Goal: Navigation & Orientation: Find specific page/section

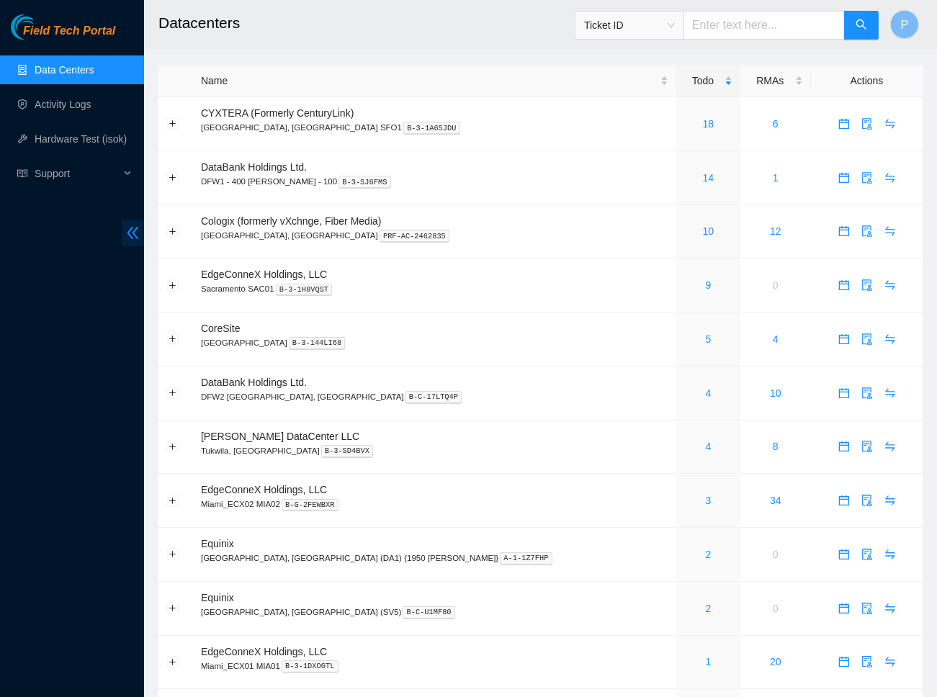
click at [127, 229] on icon "double-left" at bounding box center [132, 232] width 15 height 15
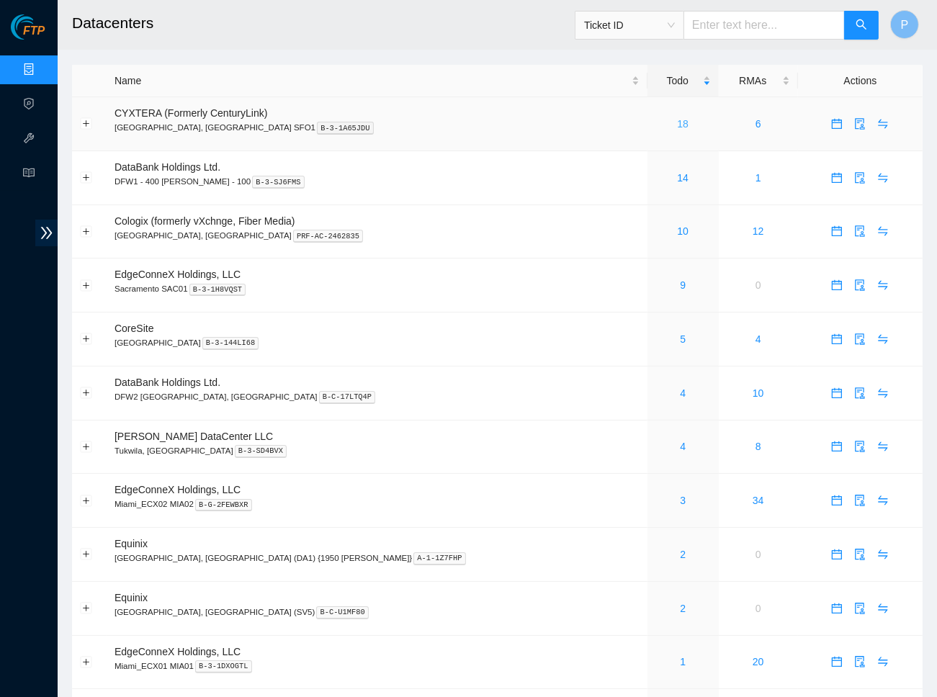
click at [677, 121] on link "18" at bounding box center [683, 124] width 12 height 12
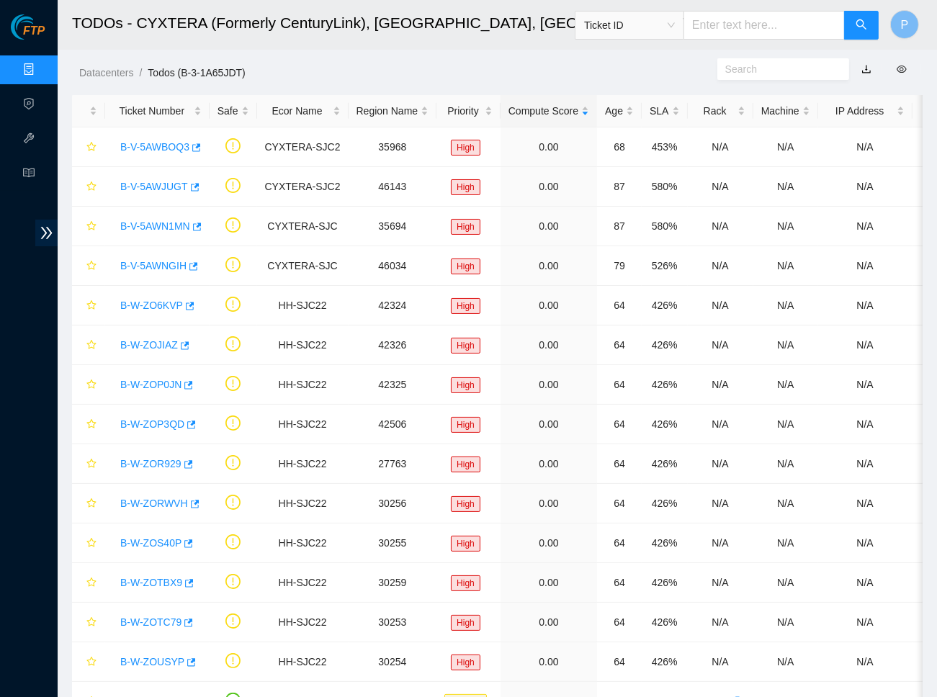
click at [862, 63] on link "button" at bounding box center [866, 69] width 10 height 12
click at [42, 64] on link "Data Centers" at bounding box center [71, 70] width 59 height 12
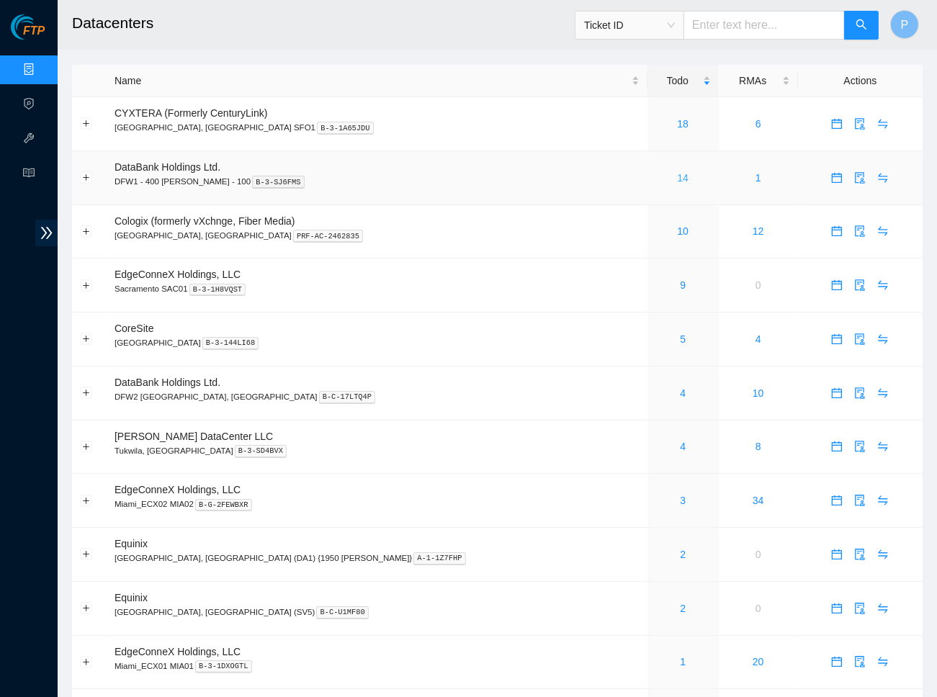
click at [677, 176] on link "14" at bounding box center [683, 178] width 12 height 12
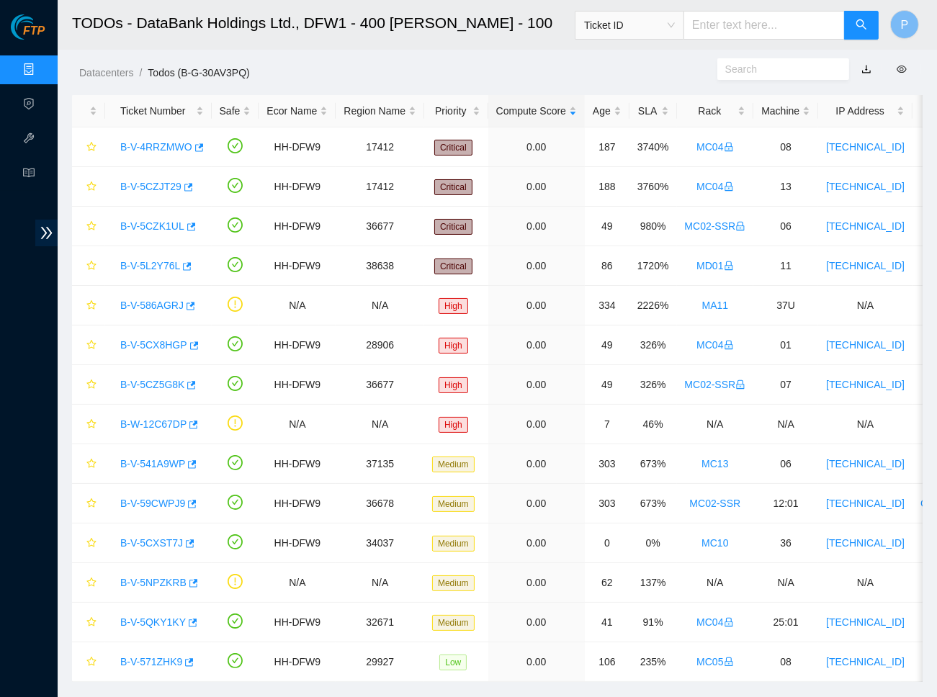
click at [866, 66] on link "button" at bounding box center [866, 69] width 10 height 12
click at [348, 63] on div "Datacenters / Todos (B-G-30AV3PQ) /" at bounding box center [387, 40] width 659 height 81
click at [47, 68] on link "Data Centers" at bounding box center [71, 70] width 59 height 12
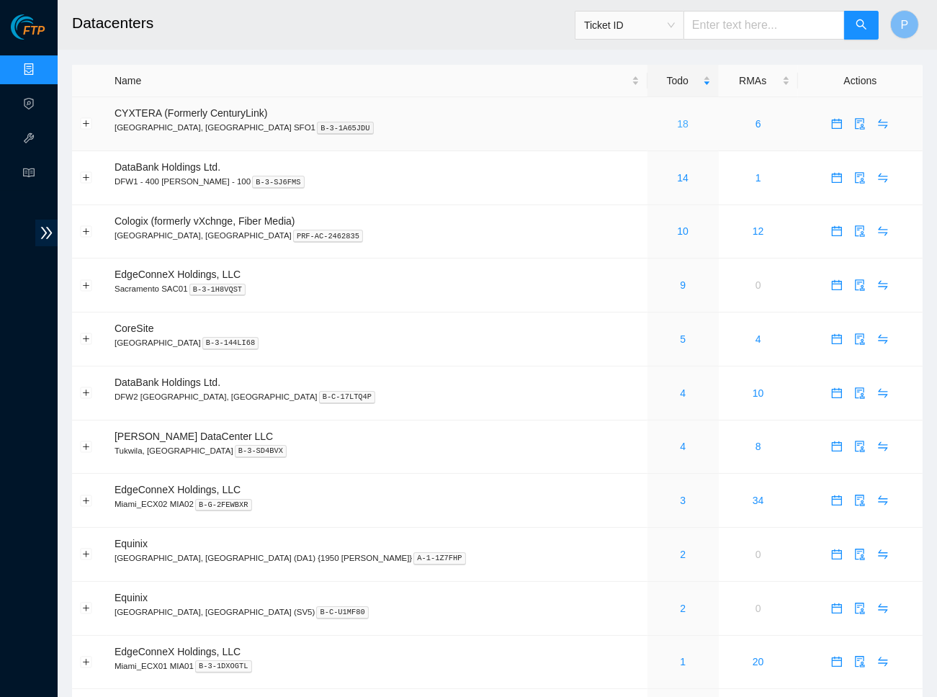
click at [677, 119] on link "18" at bounding box center [683, 124] width 12 height 12
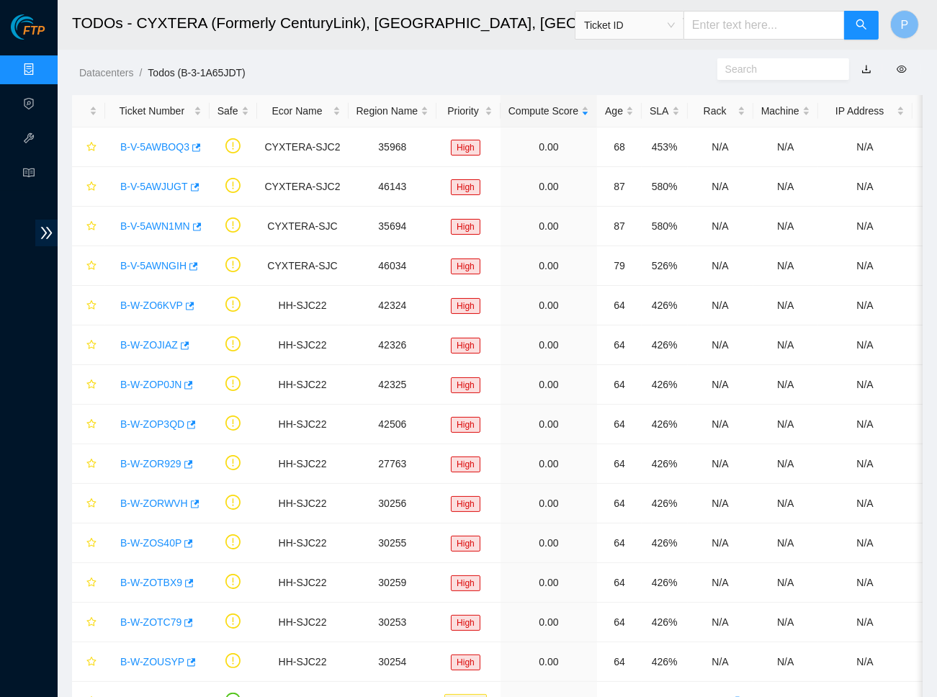
click at [862, 69] on link "button" at bounding box center [866, 69] width 10 height 12
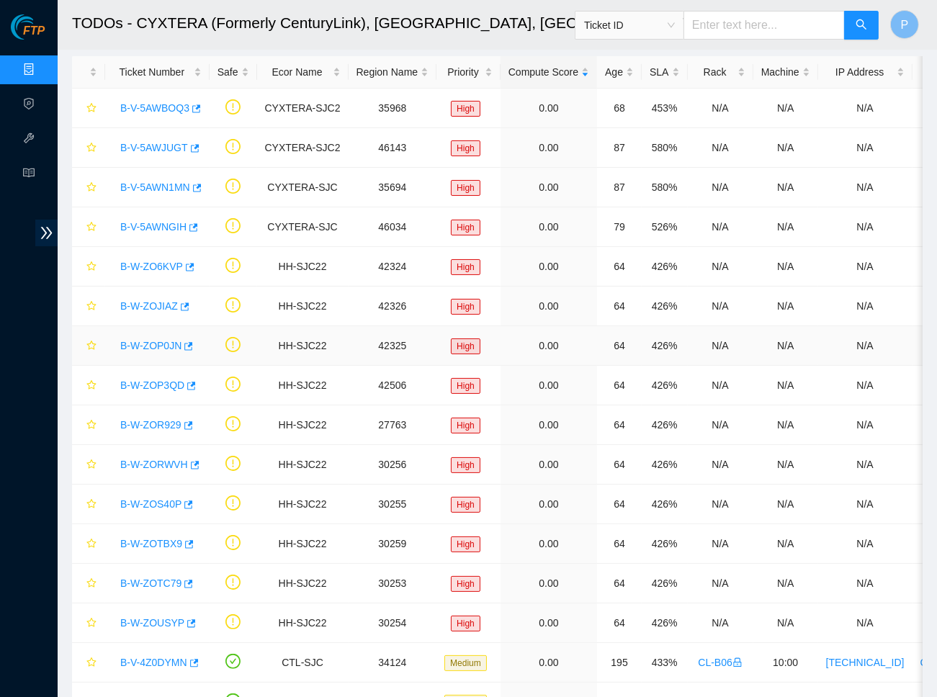
scroll to position [198, 0]
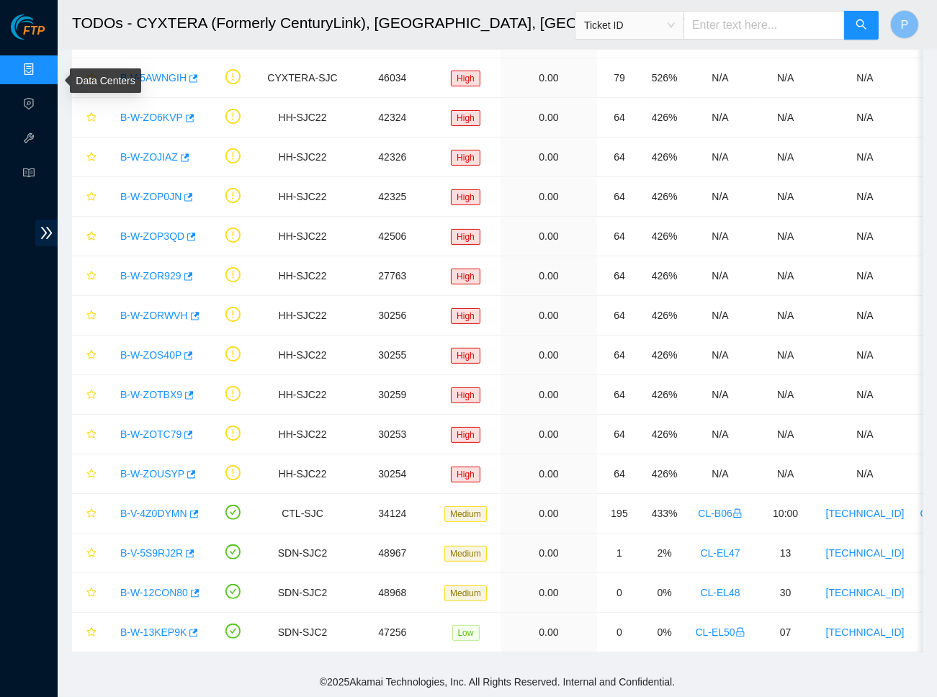
click at [42, 64] on link "Data Centers" at bounding box center [71, 70] width 59 height 12
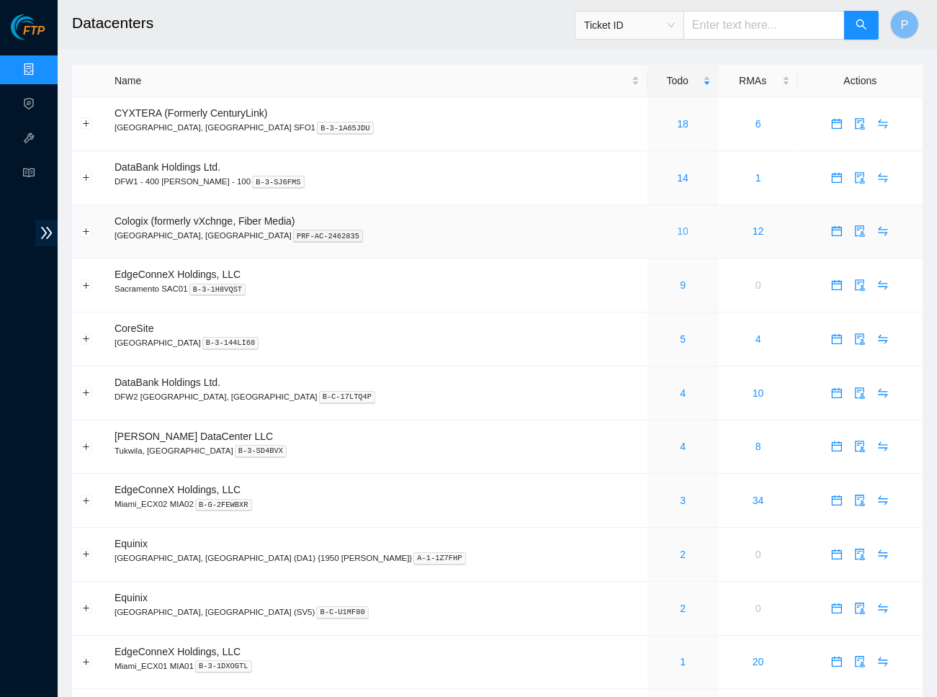
click at [677, 226] on link "10" at bounding box center [683, 231] width 12 height 12
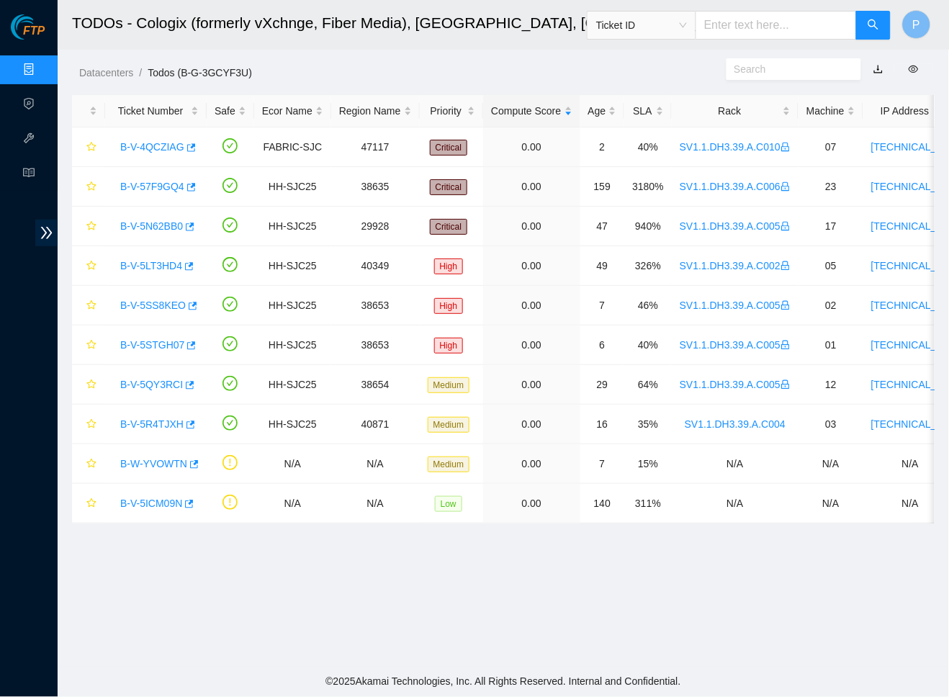
click at [880, 66] on link "button" at bounding box center [878, 69] width 10 height 12
click at [42, 70] on link "Data Centers" at bounding box center [71, 70] width 59 height 12
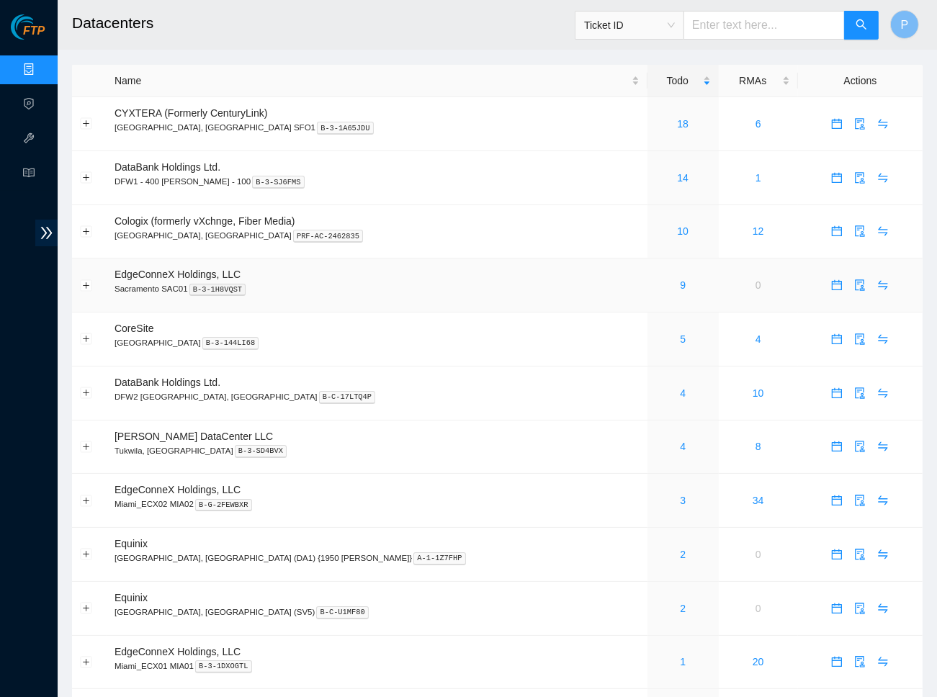
click at [647, 270] on td "9" at bounding box center [682, 285] width 71 height 54
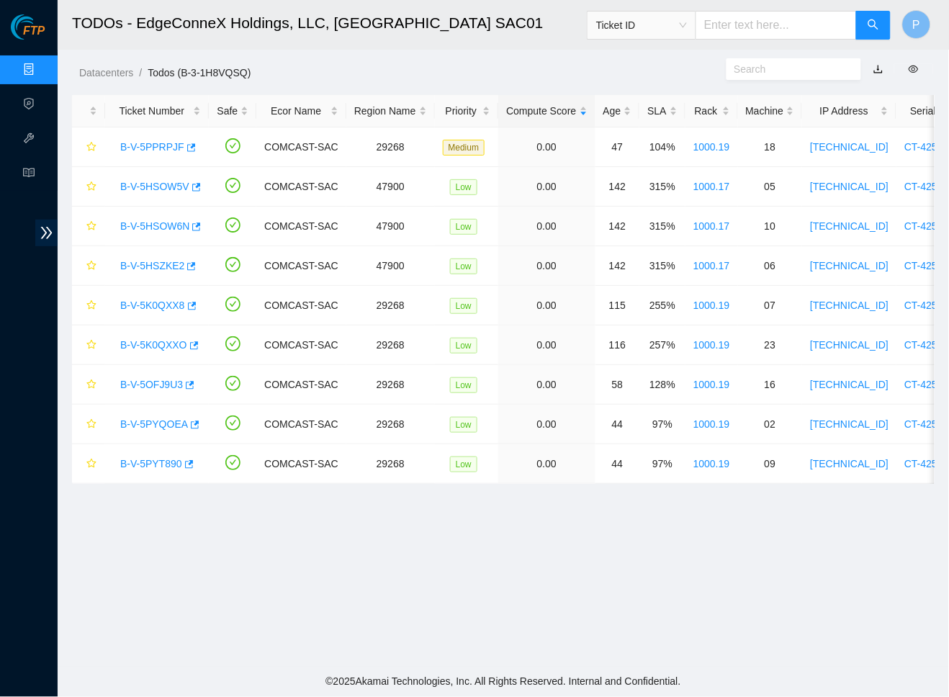
click at [48, 66] on link "Data Centers" at bounding box center [71, 70] width 59 height 12
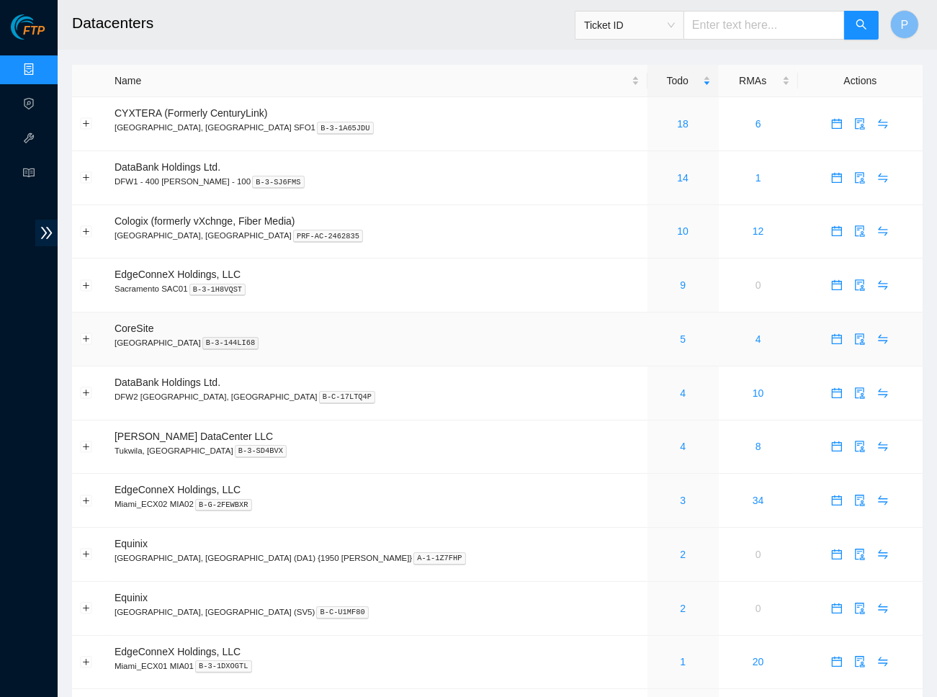
click at [647, 342] on td "5" at bounding box center [682, 339] width 71 height 54
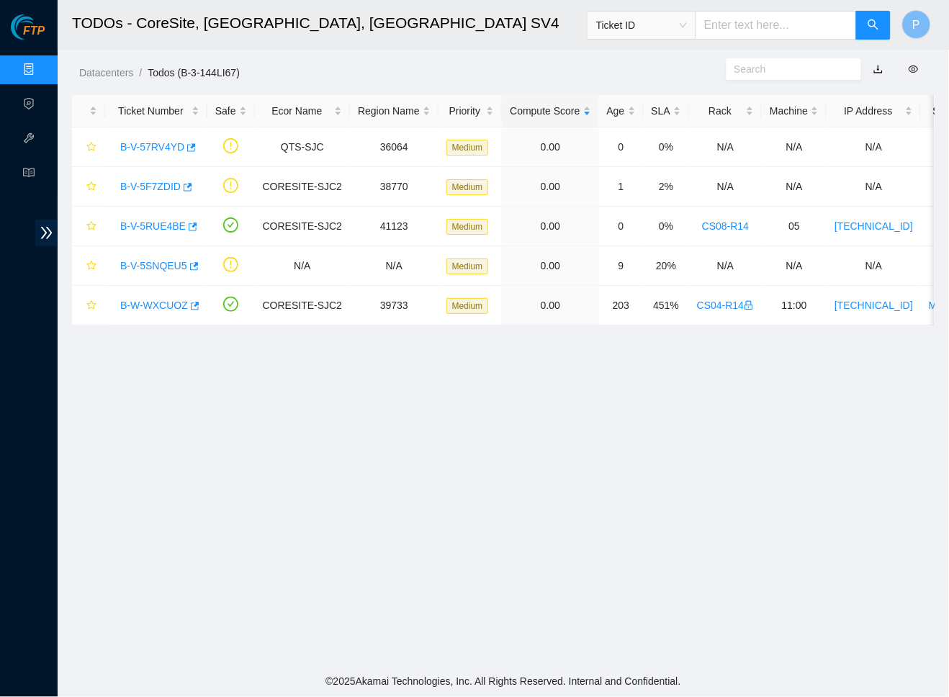
click at [873, 68] on link "button" at bounding box center [878, 69] width 10 height 12
click at [45, 64] on link "Data Centers" at bounding box center [71, 70] width 59 height 12
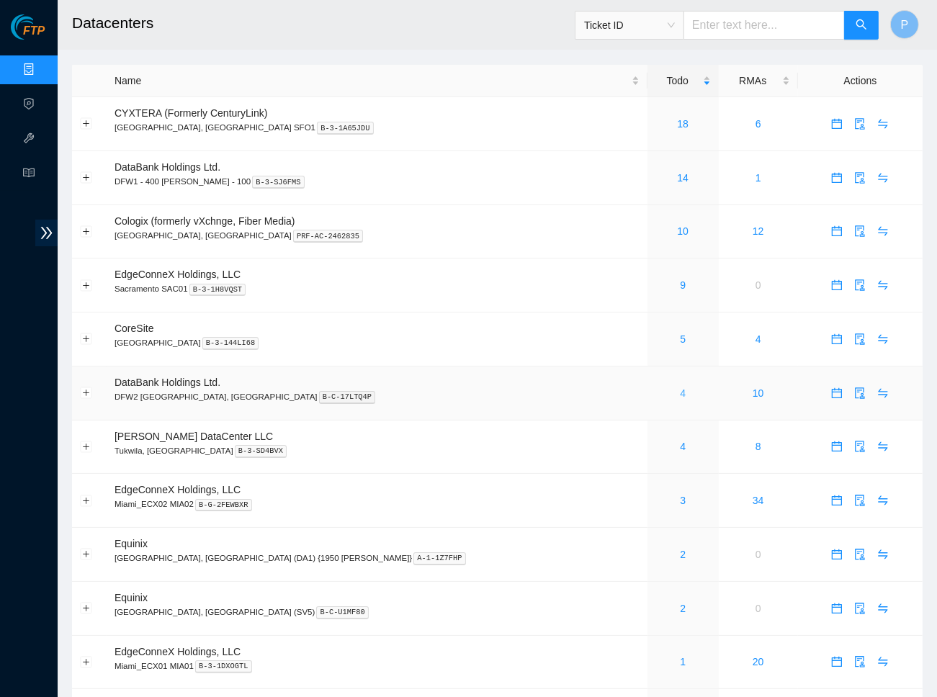
click at [680, 387] on link "4" at bounding box center [683, 393] width 6 height 12
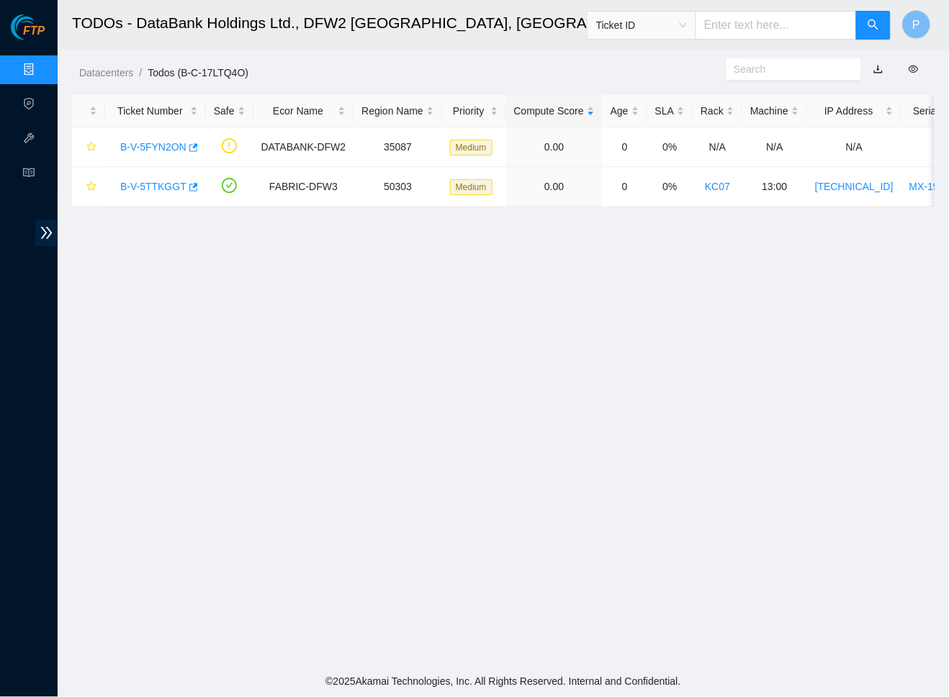
click at [883, 63] on link "button" at bounding box center [878, 69] width 10 height 12
click at [423, 51] on div "Datacenters / Todos (B-C-17LTQ4O) /" at bounding box center [392, 40] width 669 height 81
click at [42, 64] on link "Data Centers" at bounding box center [71, 70] width 59 height 12
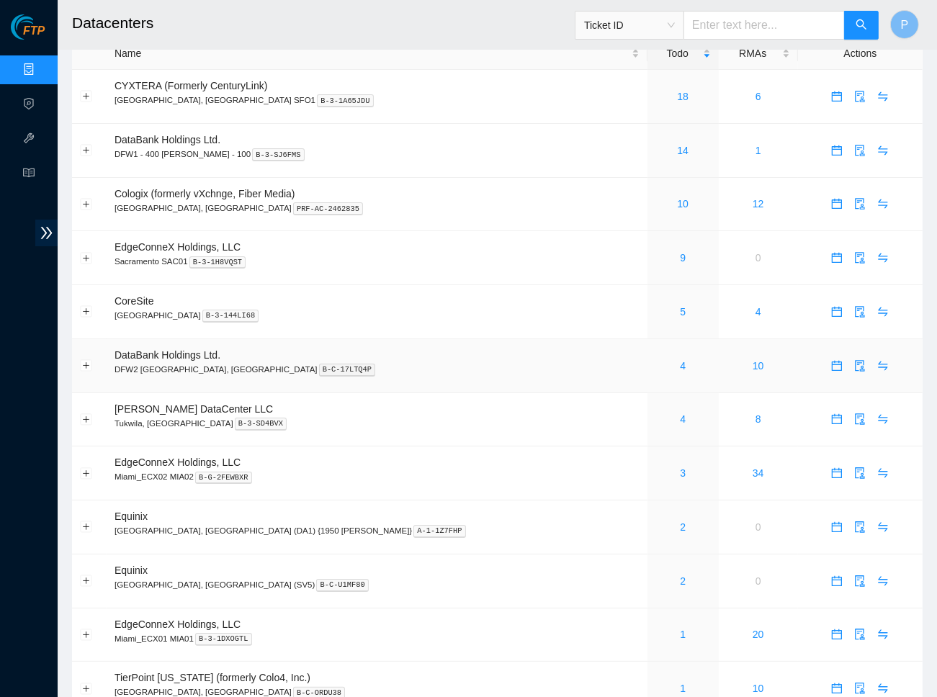
scroll to position [66, 0]
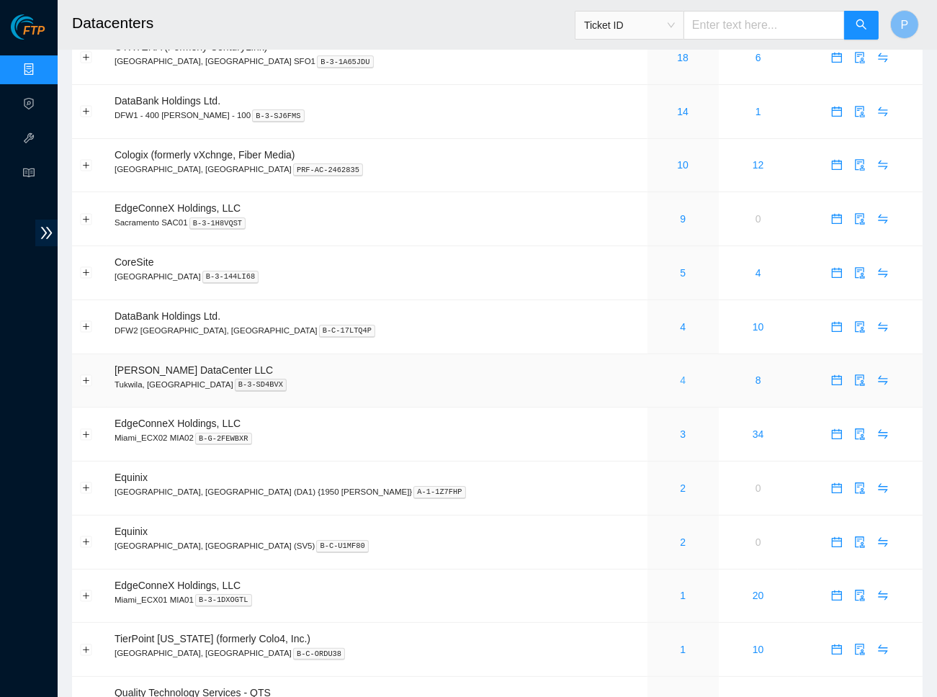
click at [680, 374] on link "4" at bounding box center [683, 380] width 6 height 12
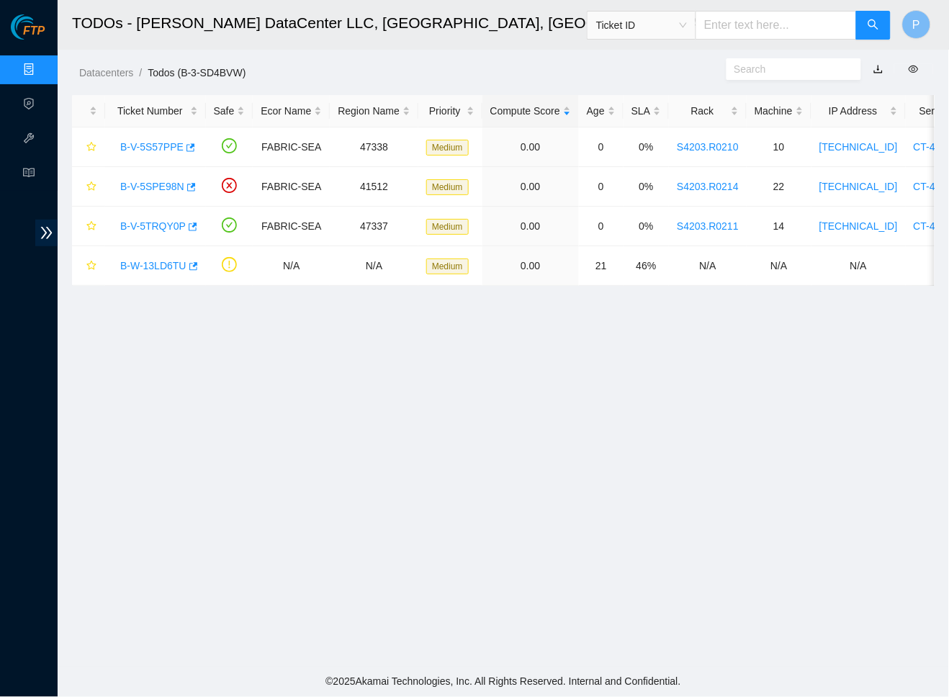
click at [879, 63] on link "button" at bounding box center [878, 69] width 10 height 12
click at [42, 64] on link "Data Centers" at bounding box center [71, 70] width 59 height 12
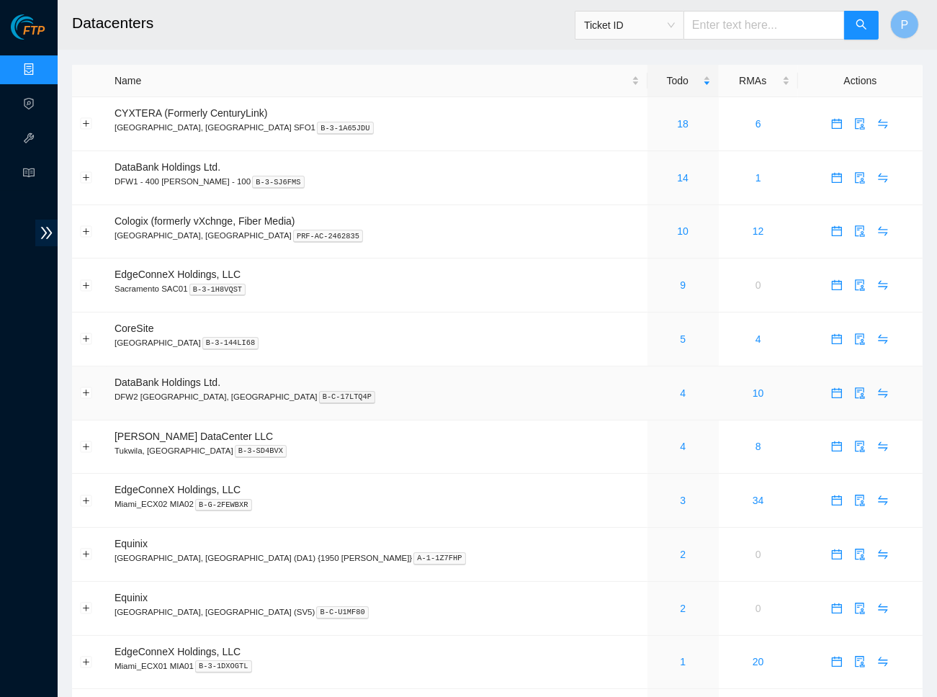
scroll to position [27, 0]
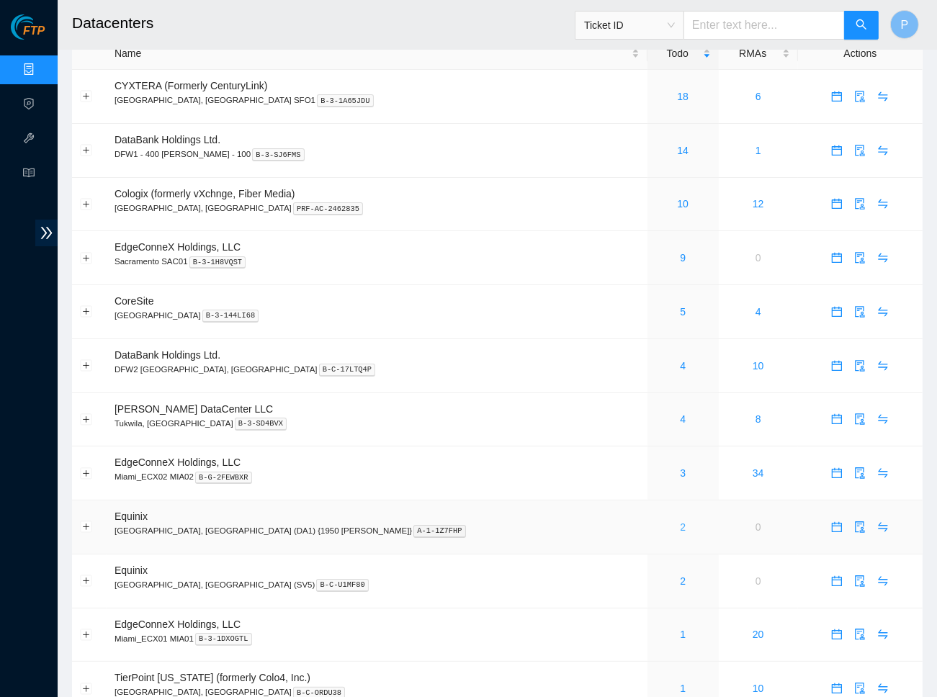
click at [680, 523] on link "2" at bounding box center [683, 527] width 6 height 12
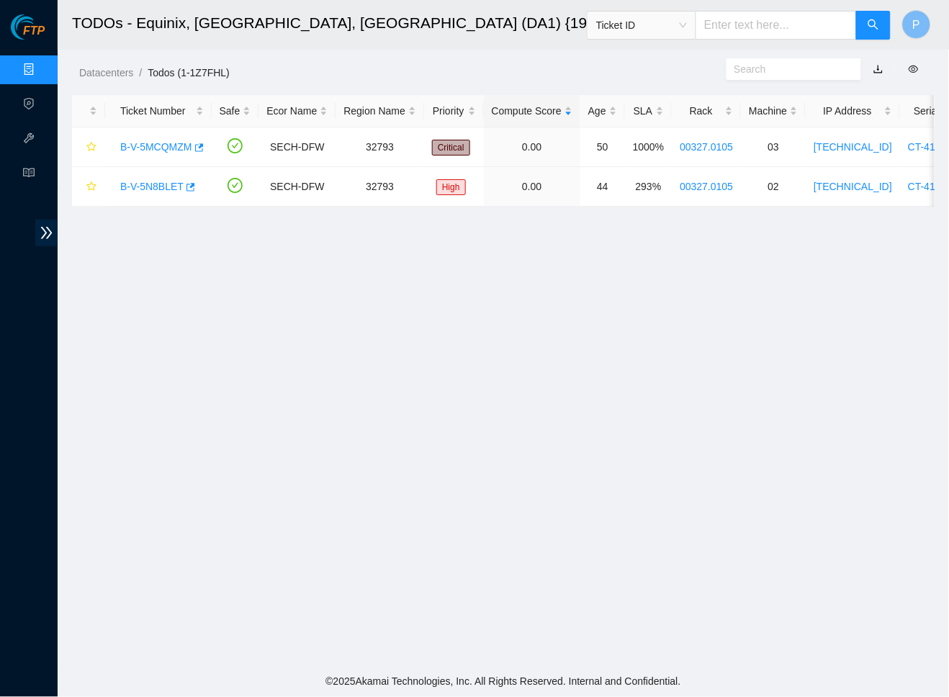
click at [883, 68] on link "button" at bounding box center [878, 69] width 10 height 12
click at [42, 69] on link "Data Centers" at bounding box center [71, 70] width 59 height 12
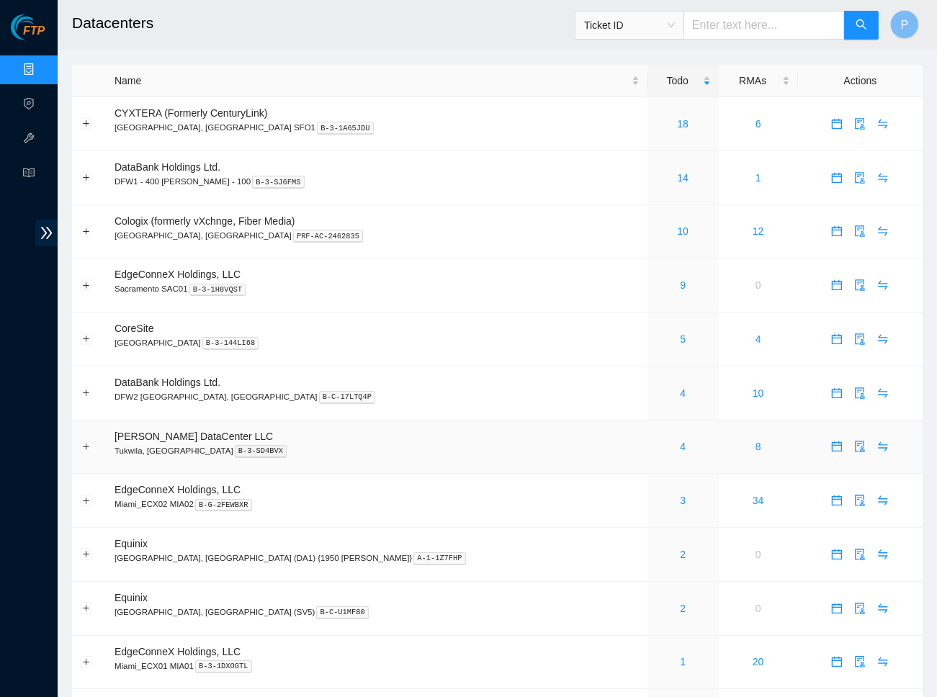
scroll to position [136, 0]
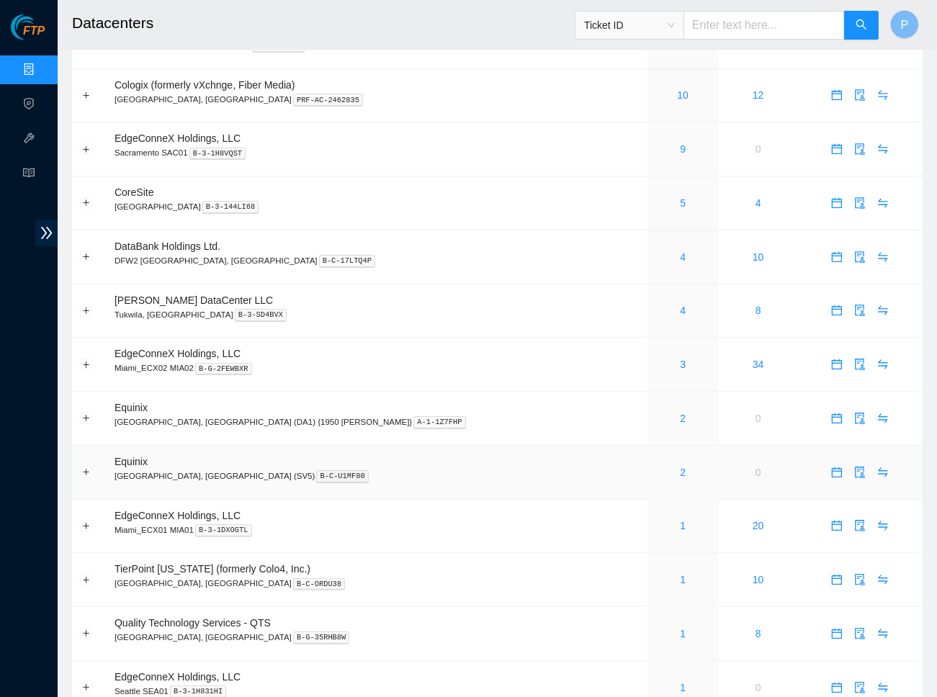
click at [655, 464] on div "2" at bounding box center [682, 472] width 55 height 16
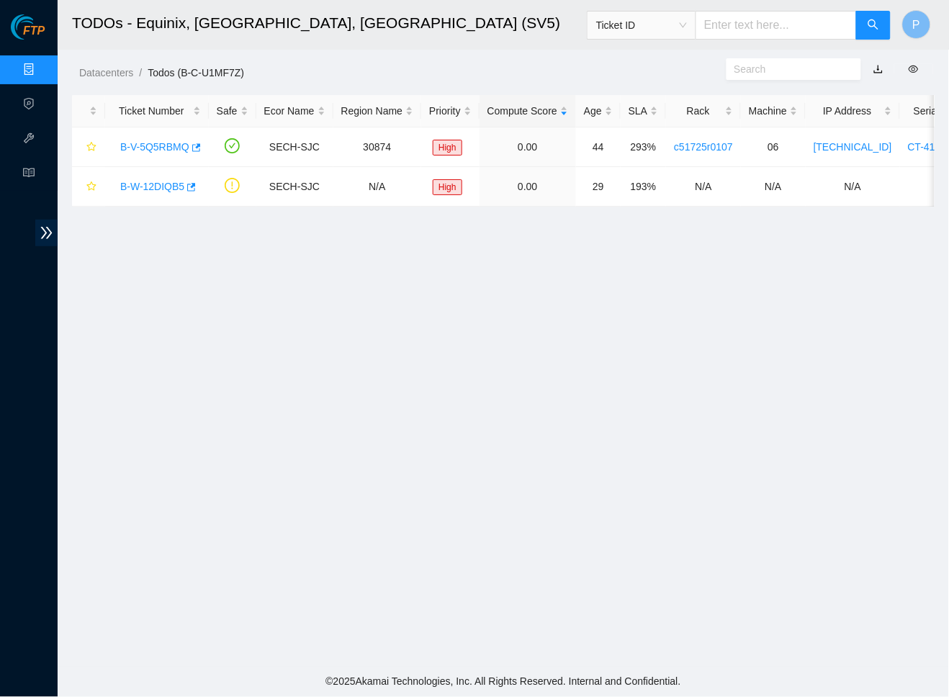
click at [883, 64] on link "button" at bounding box center [878, 69] width 10 height 12
click at [42, 71] on link "Data Centers" at bounding box center [71, 70] width 59 height 12
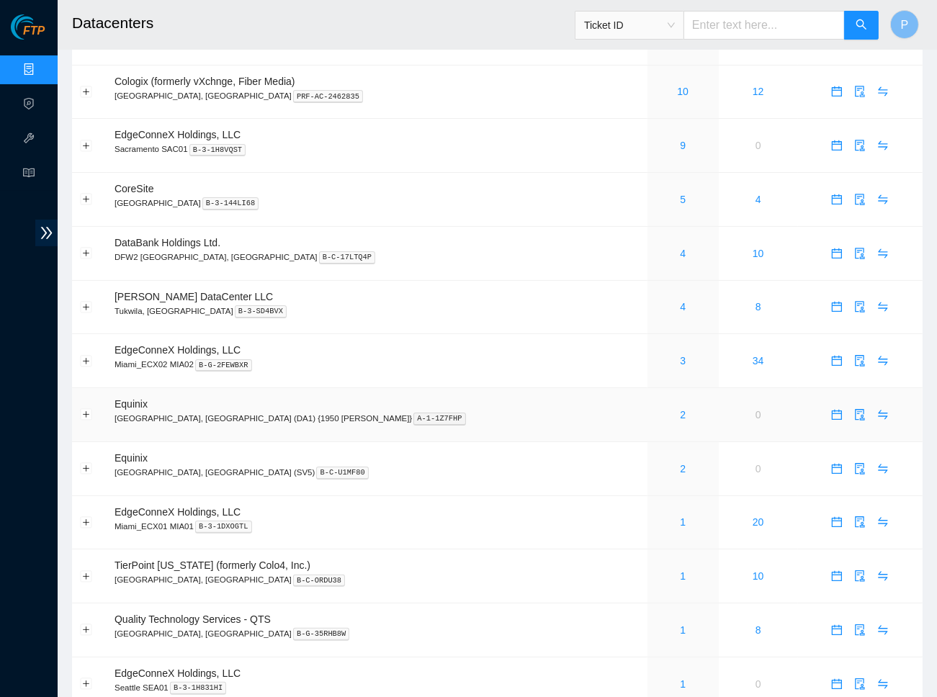
scroll to position [171, 0]
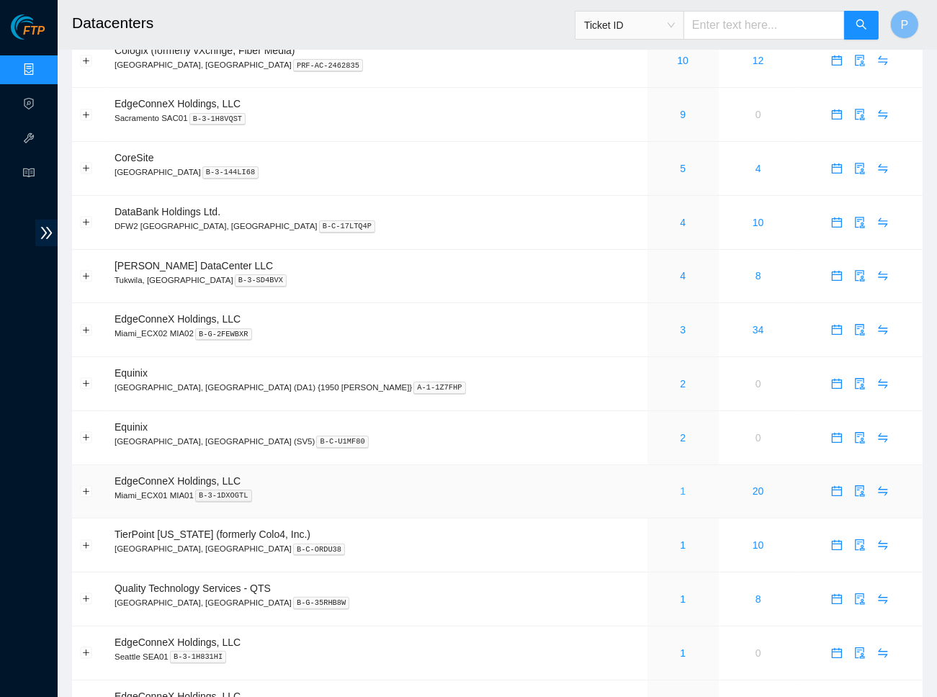
click at [680, 485] on link "1" at bounding box center [683, 491] width 6 height 12
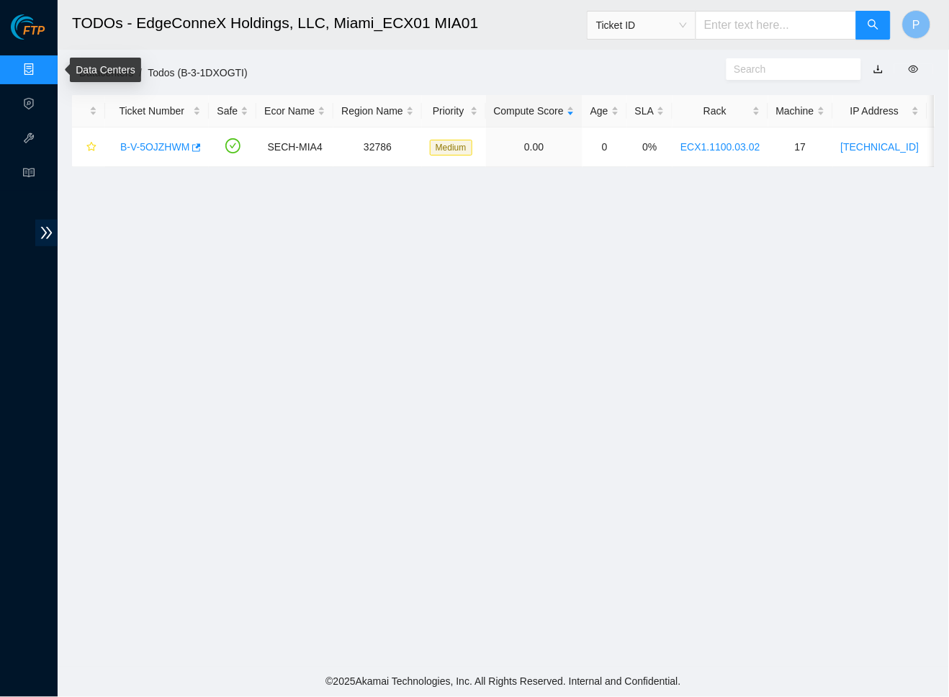
click at [50, 65] on link "Data Centers" at bounding box center [71, 70] width 59 height 12
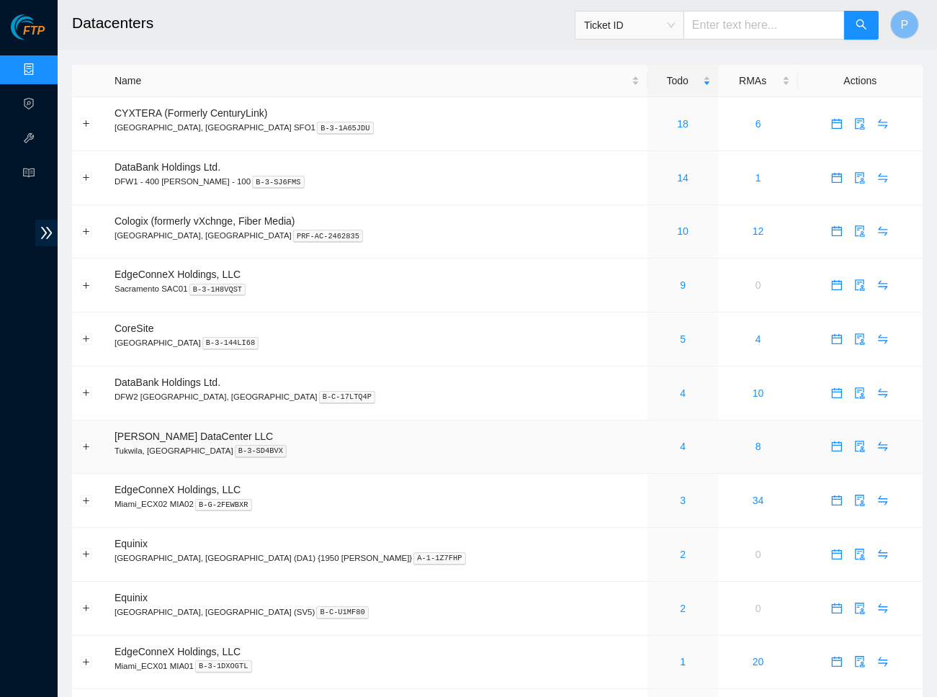
scroll to position [356, 0]
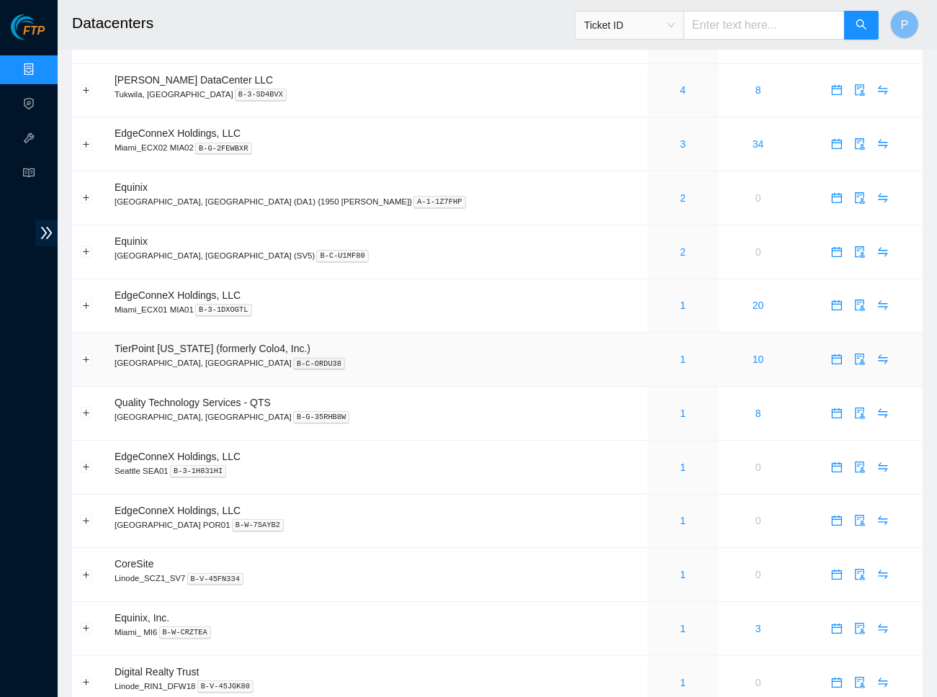
click at [655, 353] on div "1" at bounding box center [682, 359] width 55 height 16
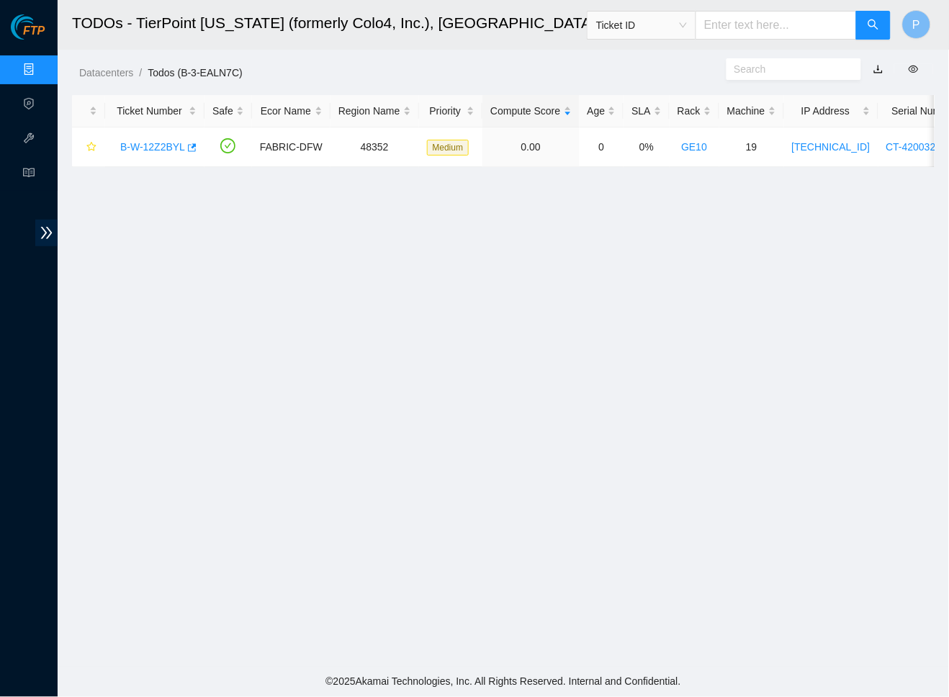
click at [877, 69] on link "button" at bounding box center [878, 69] width 10 height 12
click at [42, 66] on link "Data Centers" at bounding box center [71, 70] width 59 height 12
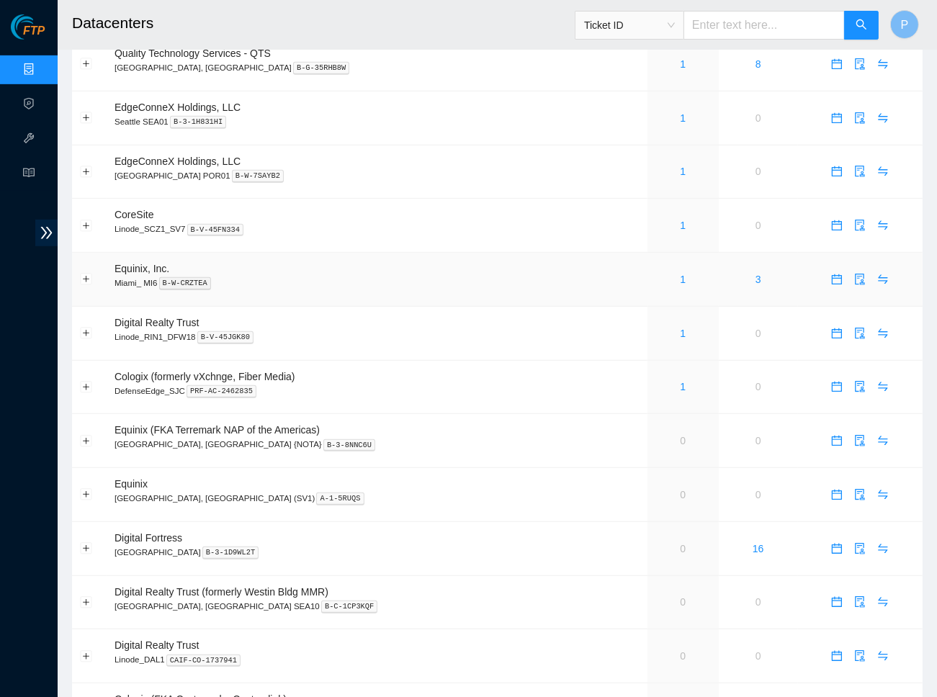
scroll to position [708, 0]
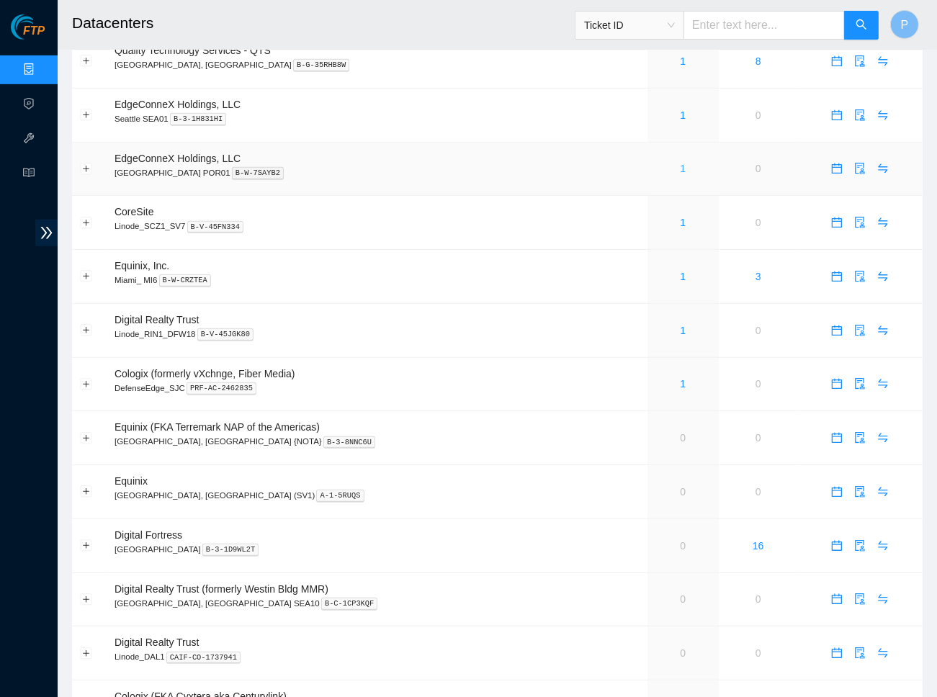
click at [680, 163] on link "1" at bounding box center [683, 169] width 6 height 12
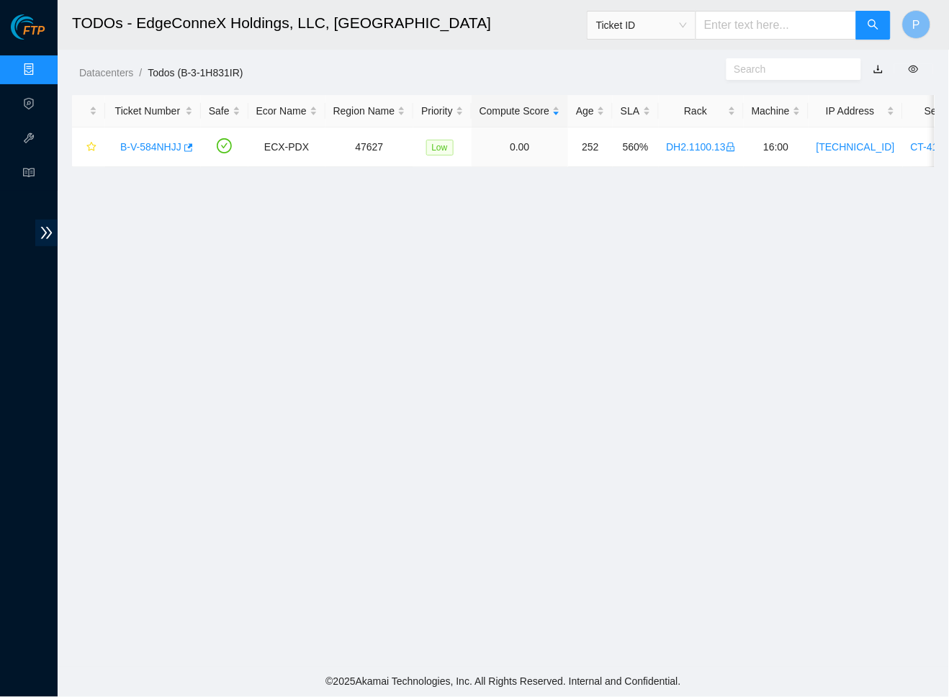
click at [876, 71] on link "button" at bounding box center [878, 69] width 10 height 12
click at [161, 142] on link "B-V-584NHJJ" at bounding box center [150, 147] width 61 height 12
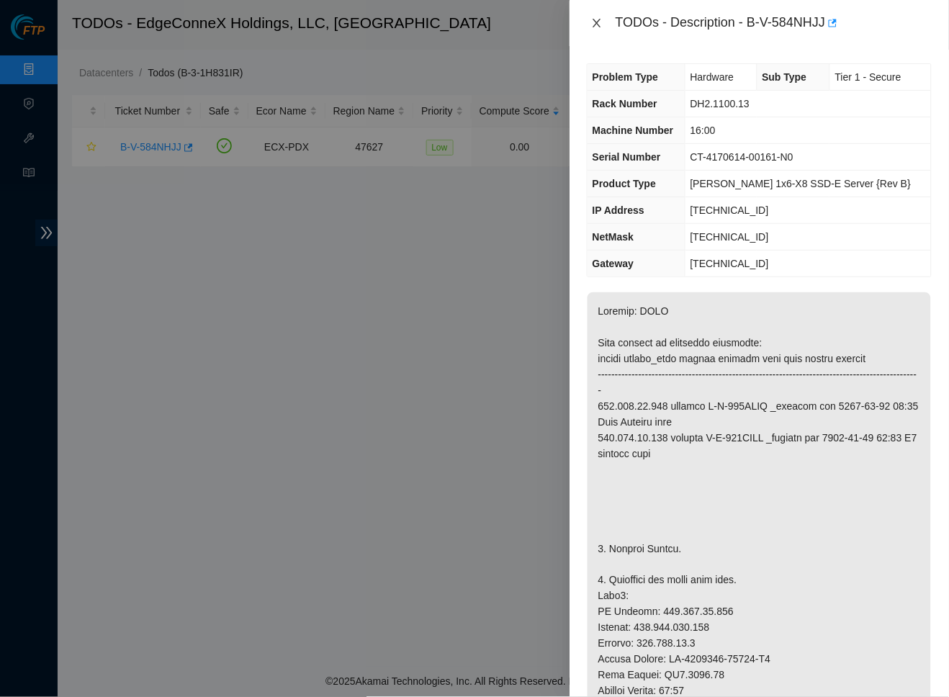
click at [597, 26] on icon "close" at bounding box center [597, 23] width 12 height 12
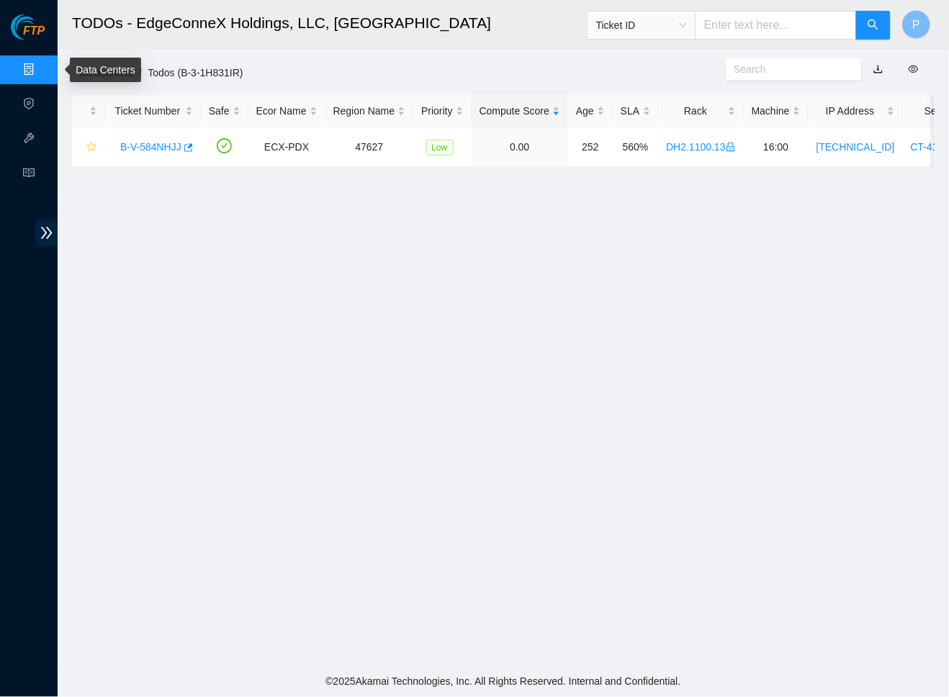
click at [42, 65] on link "Data Centers" at bounding box center [71, 70] width 59 height 12
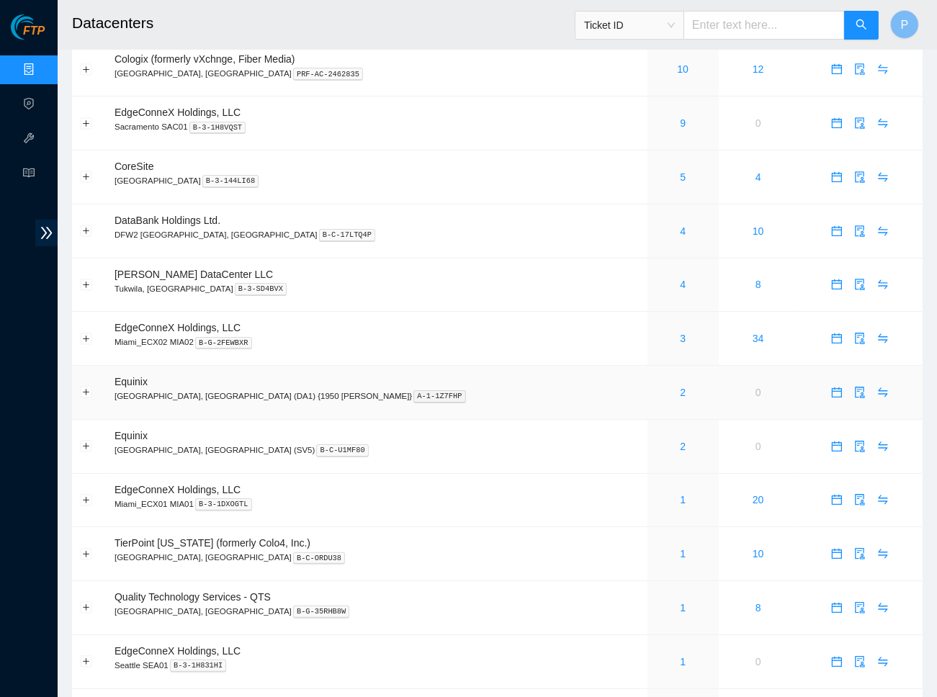
scroll to position [310, 0]
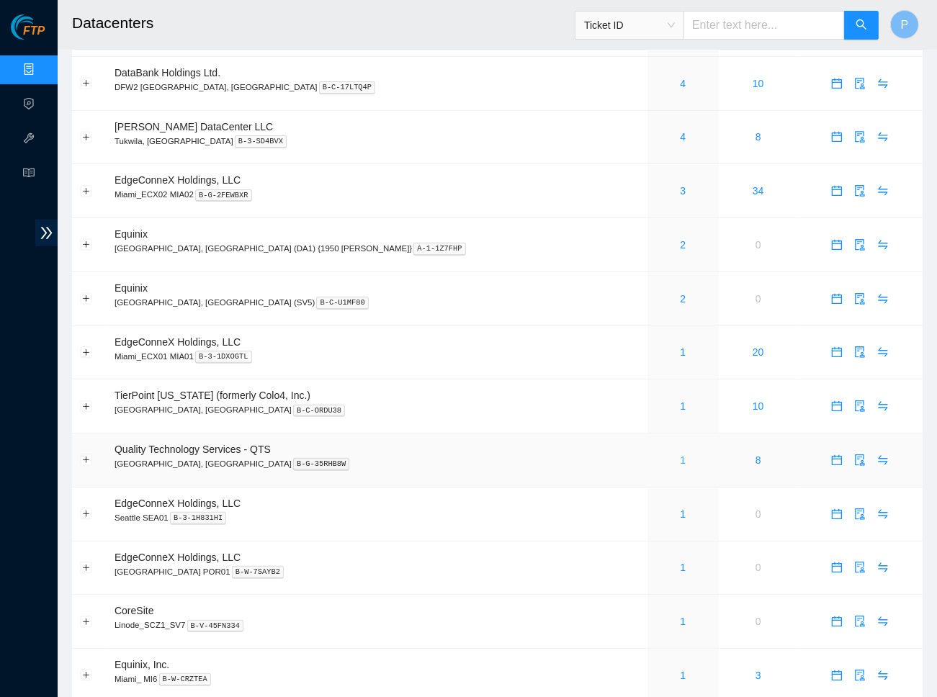
click at [680, 454] on link "1" at bounding box center [683, 460] width 6 height 12
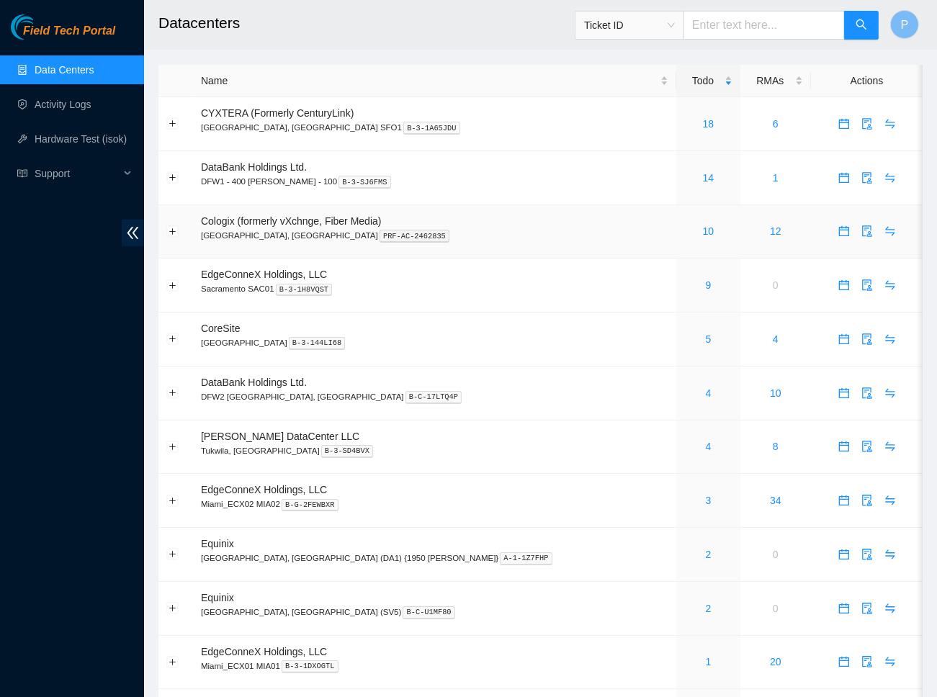
drag, startPoint x: 128, startPoint y: 222, endPoint x: 150, endPoint y: 230, distance: 23.0
click at [129, 222] on span "double-left" at bounding box center [133, 233] width 22 height 27
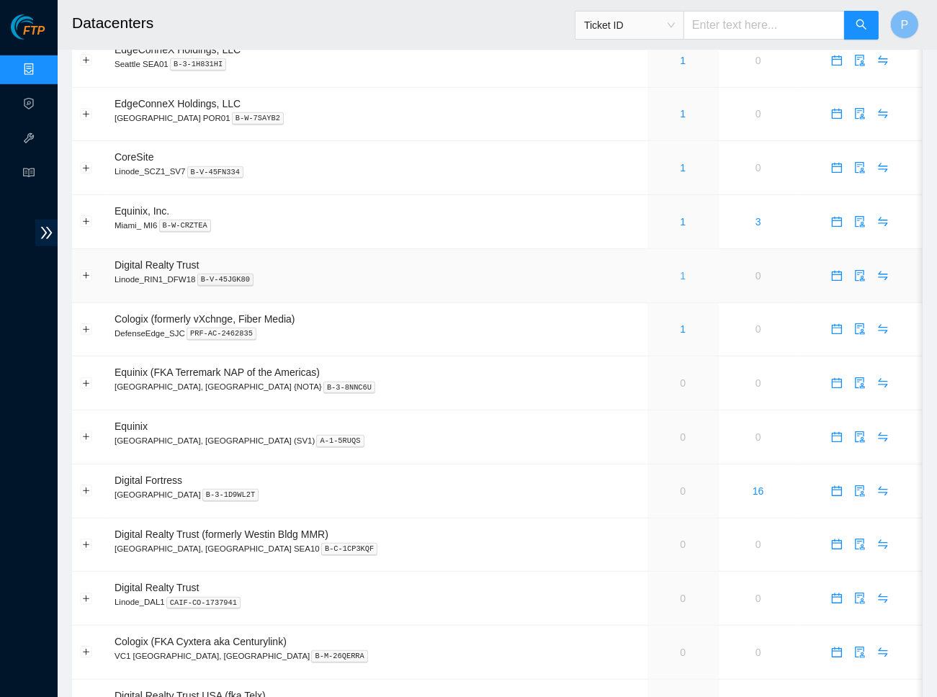
scroll to position [717, 0]
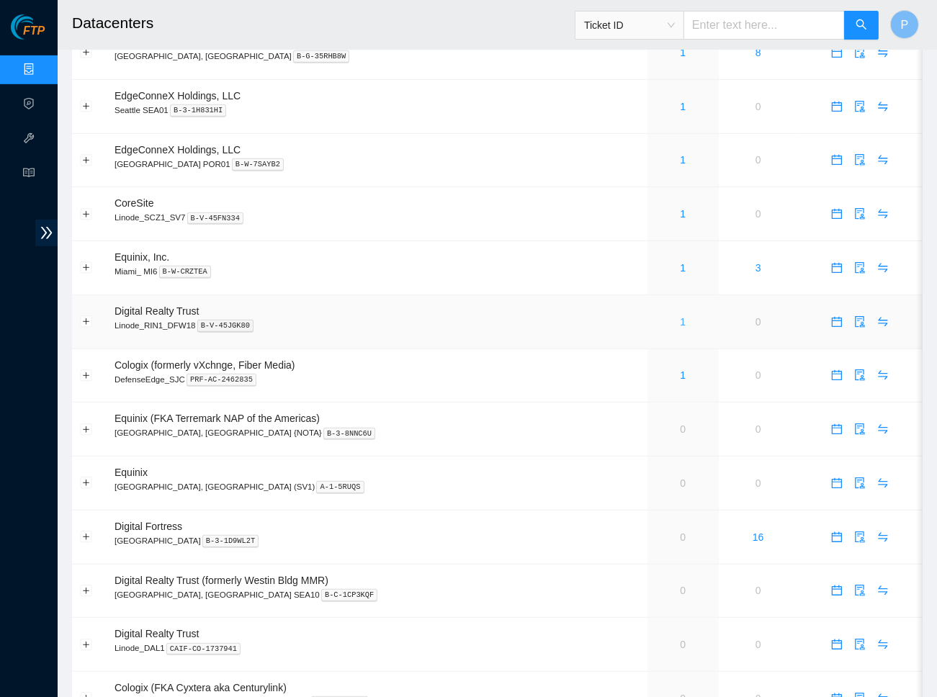
click at [680, 316] on link "1" at bounding box center [683, 322] width 6 height 12
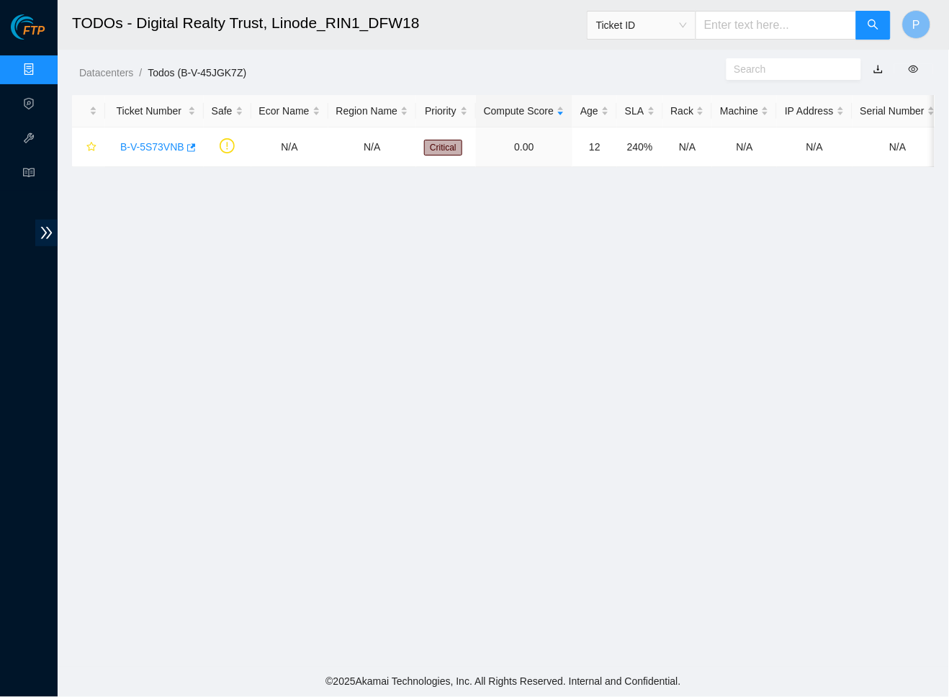
click at [875, 66] on link "button" at bounding box center [878, 69] width 10 height 12
click at [170, 145] on link "B-V-5S73VNB" at bounding box center [152, 147] width 64 height 12
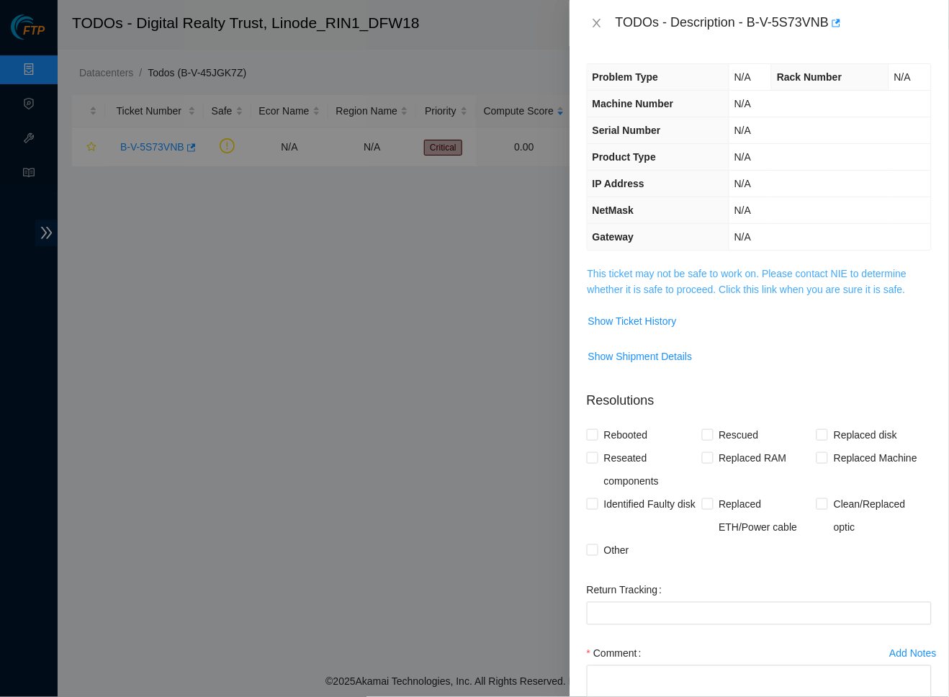
click at [803, 274] on link "This ticket may not be safe to work on. Please contact NIE to determine whether…" at bounding box center [747, 281] width 320 height 27
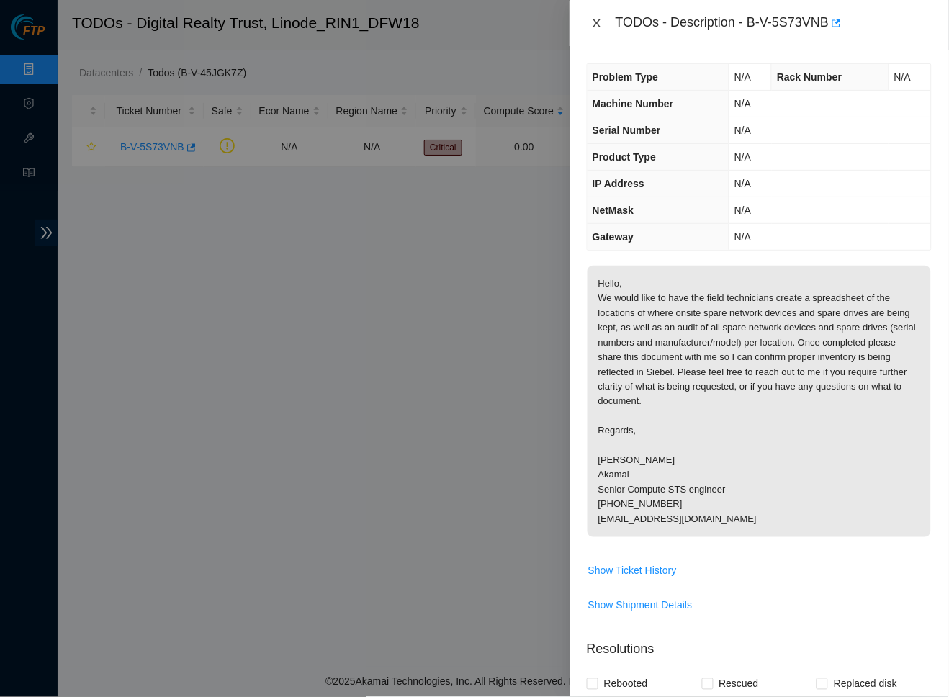
click at [606, 17] on button "Close" at bounding box center [597, 24] width 20 height 14
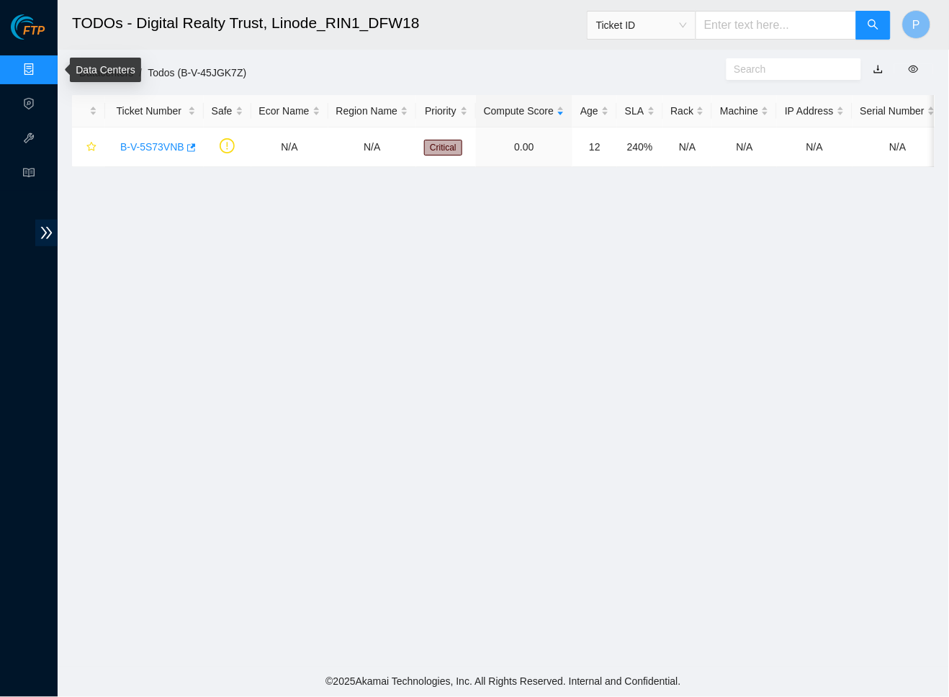
click at [42, 66] on link "Data Centers" at bounding box center [71, 70] width 59 height 12
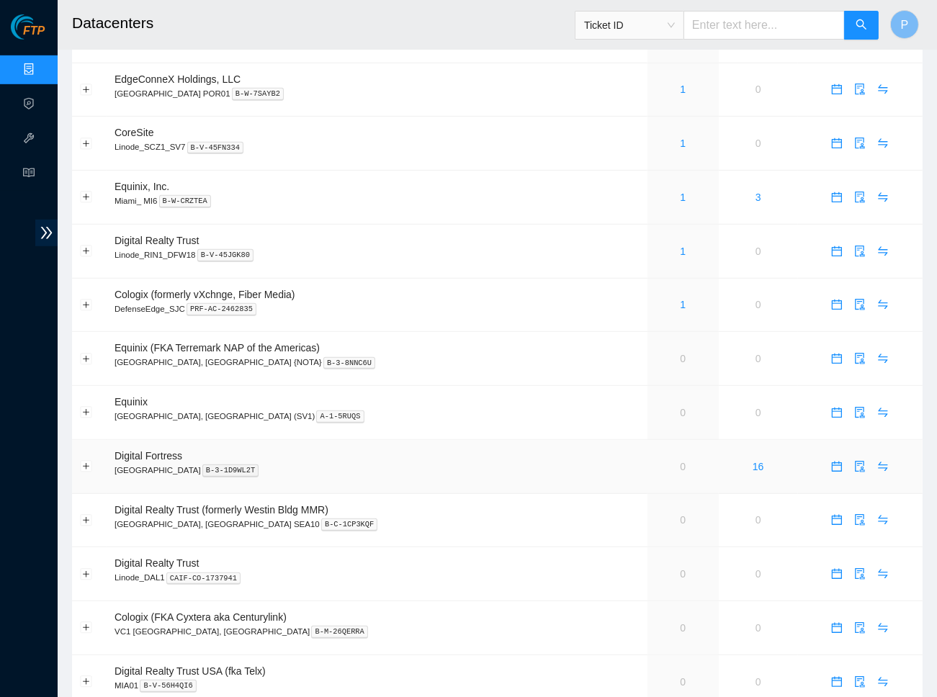
scroll to position [629, 0]
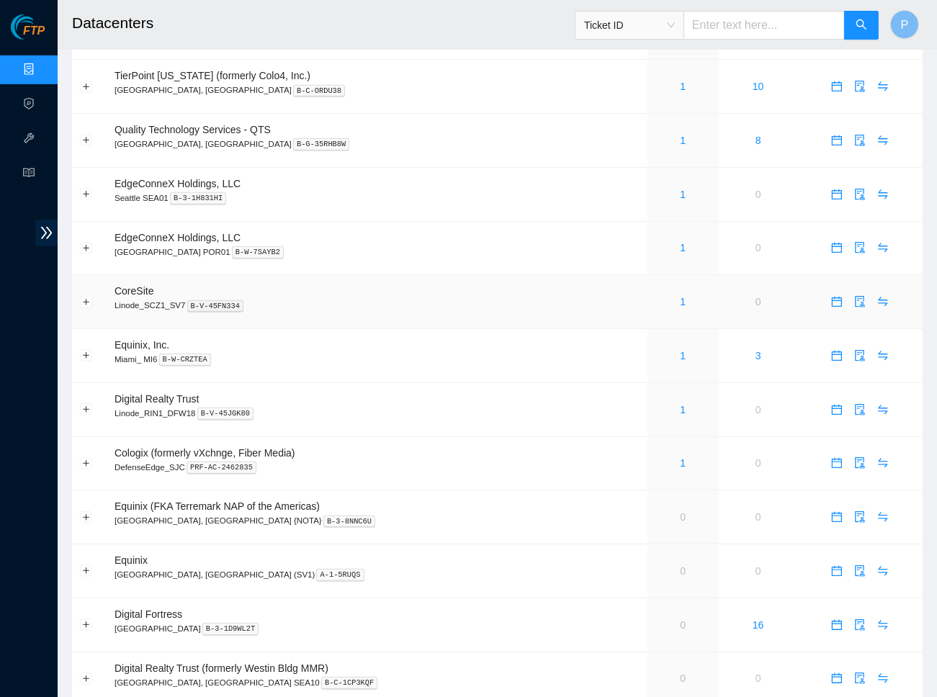
click at [655, 294] on div "1" at bounding box center [682, 302] width 55 height 16
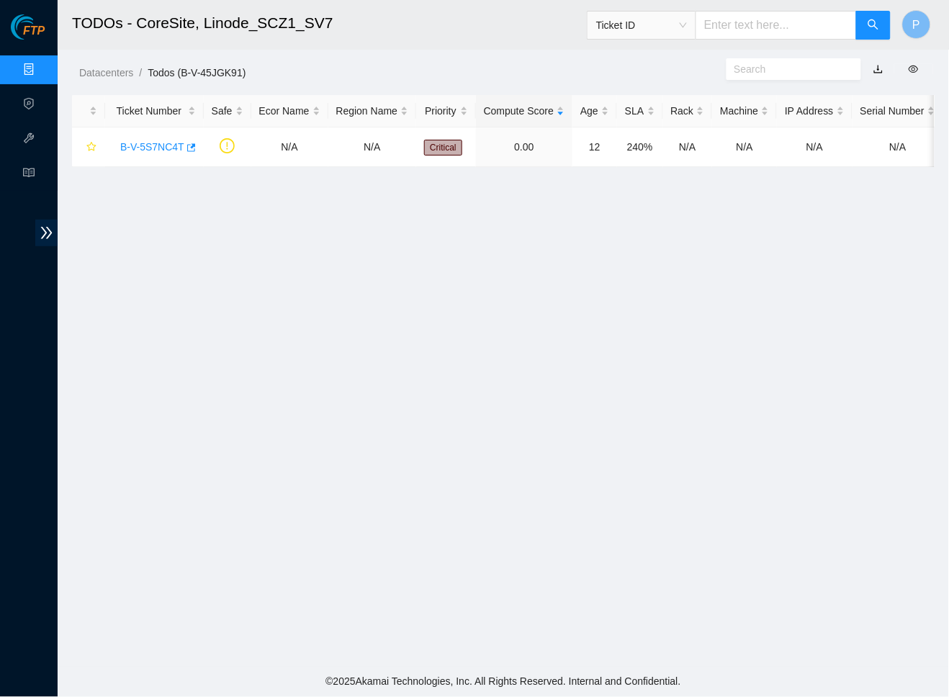
click at [877, 69] on link "button" at bounding box center [878, 69] width 10 height 12
click at [42, 64] on link "Data Centers" at bounding box center [71, 70] width 59 height 12
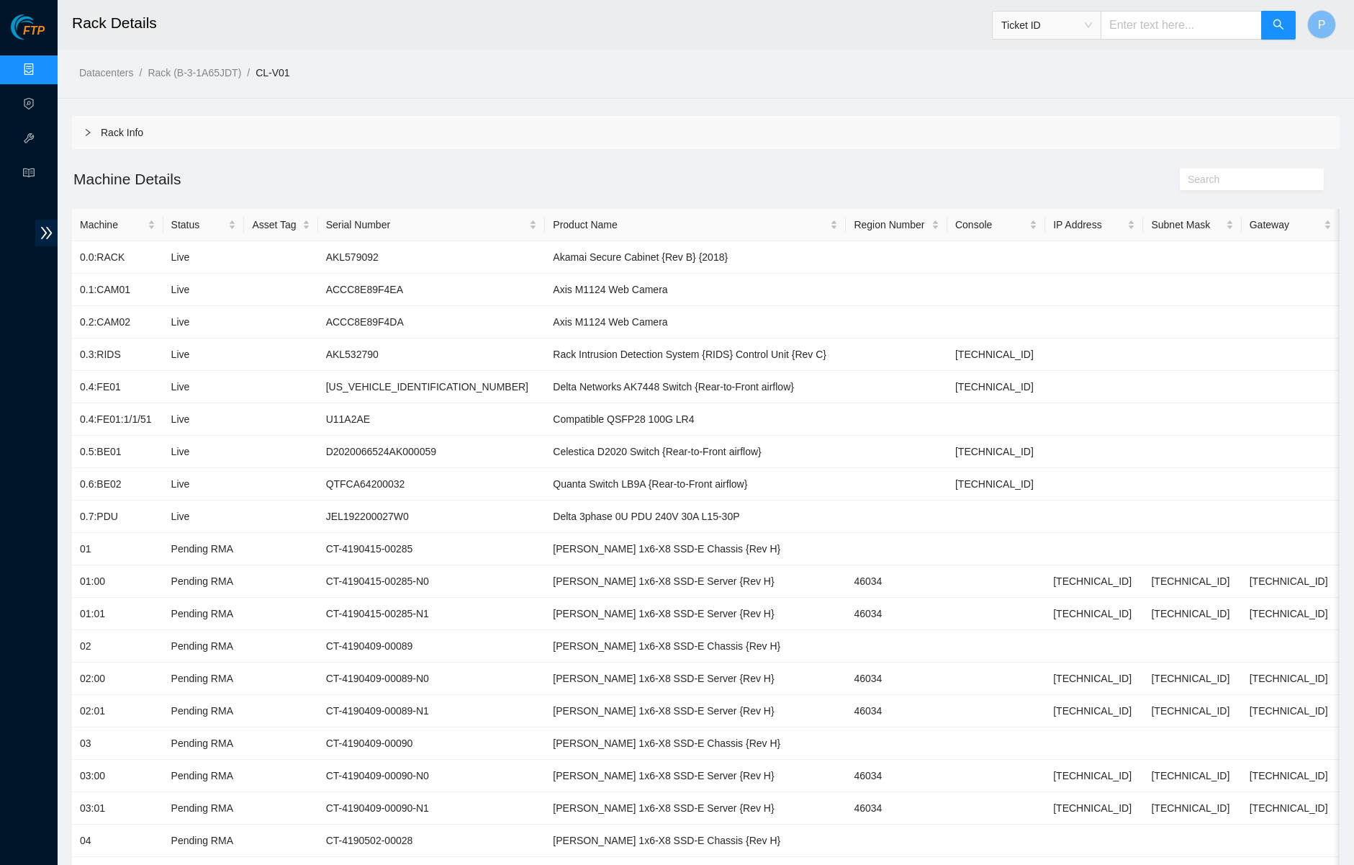
scroll to position [1644, 0]
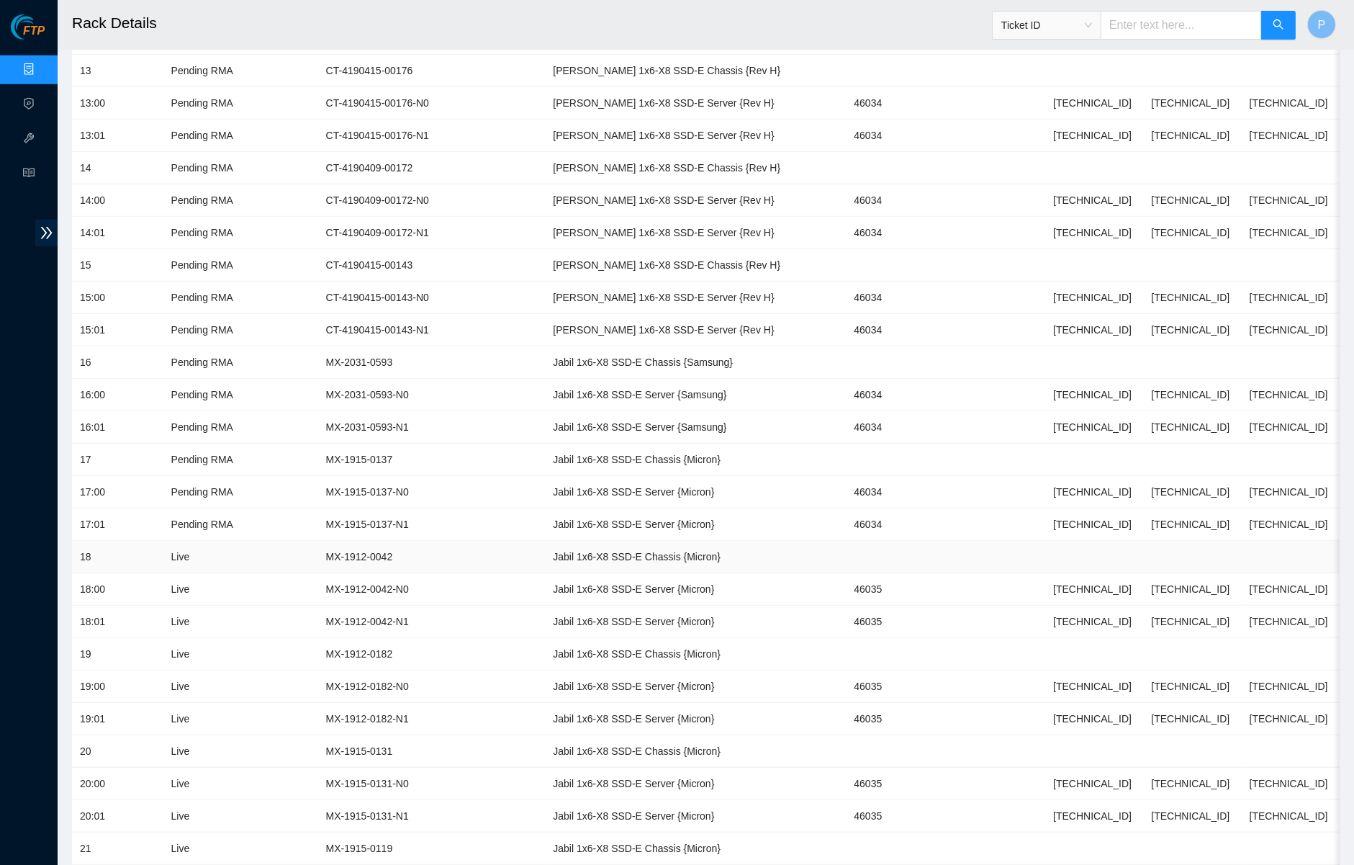
click at [457, 541] on td "MX-1912-0042" at bounding box center [432, 557] width 228 height 32
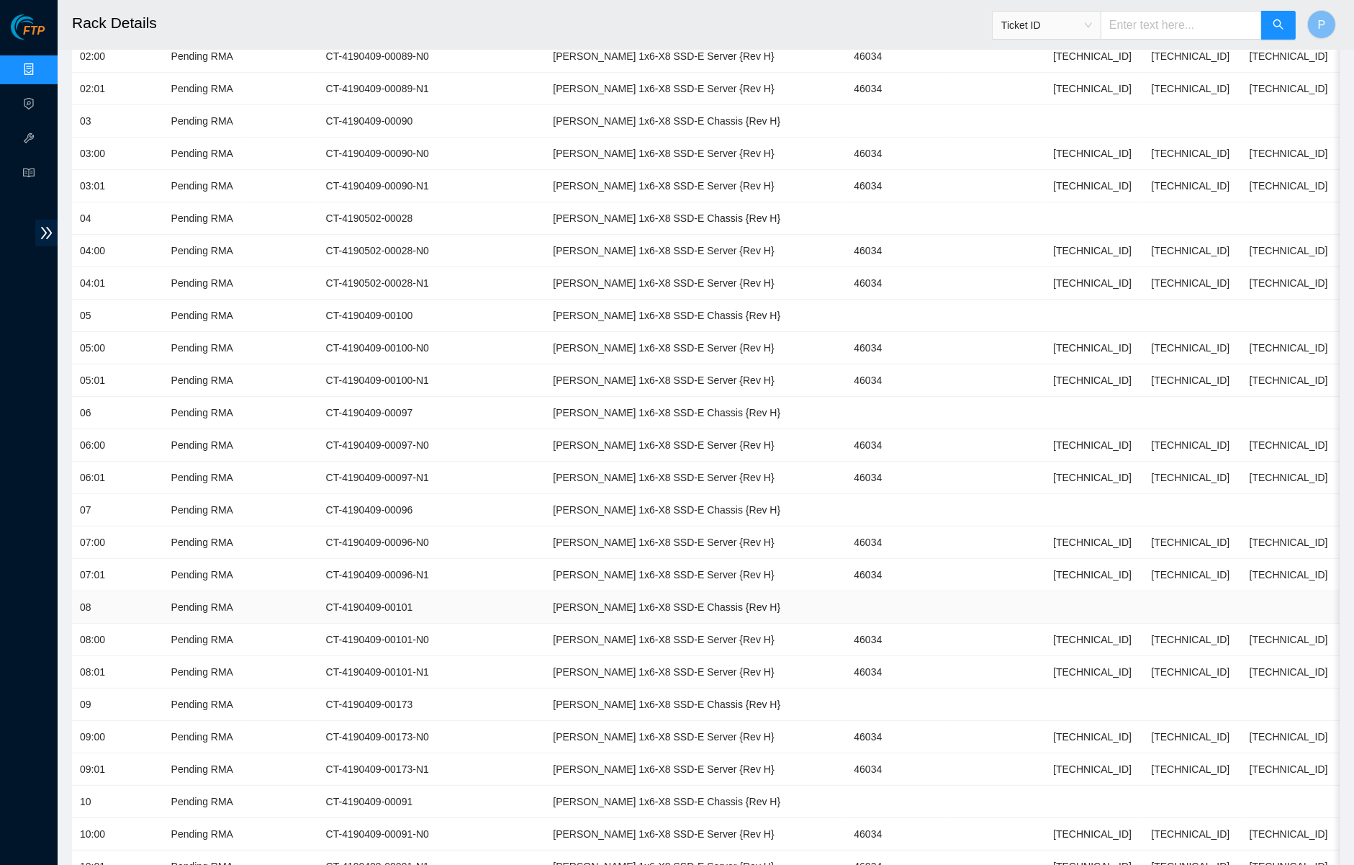
scroll to position [0, 0]
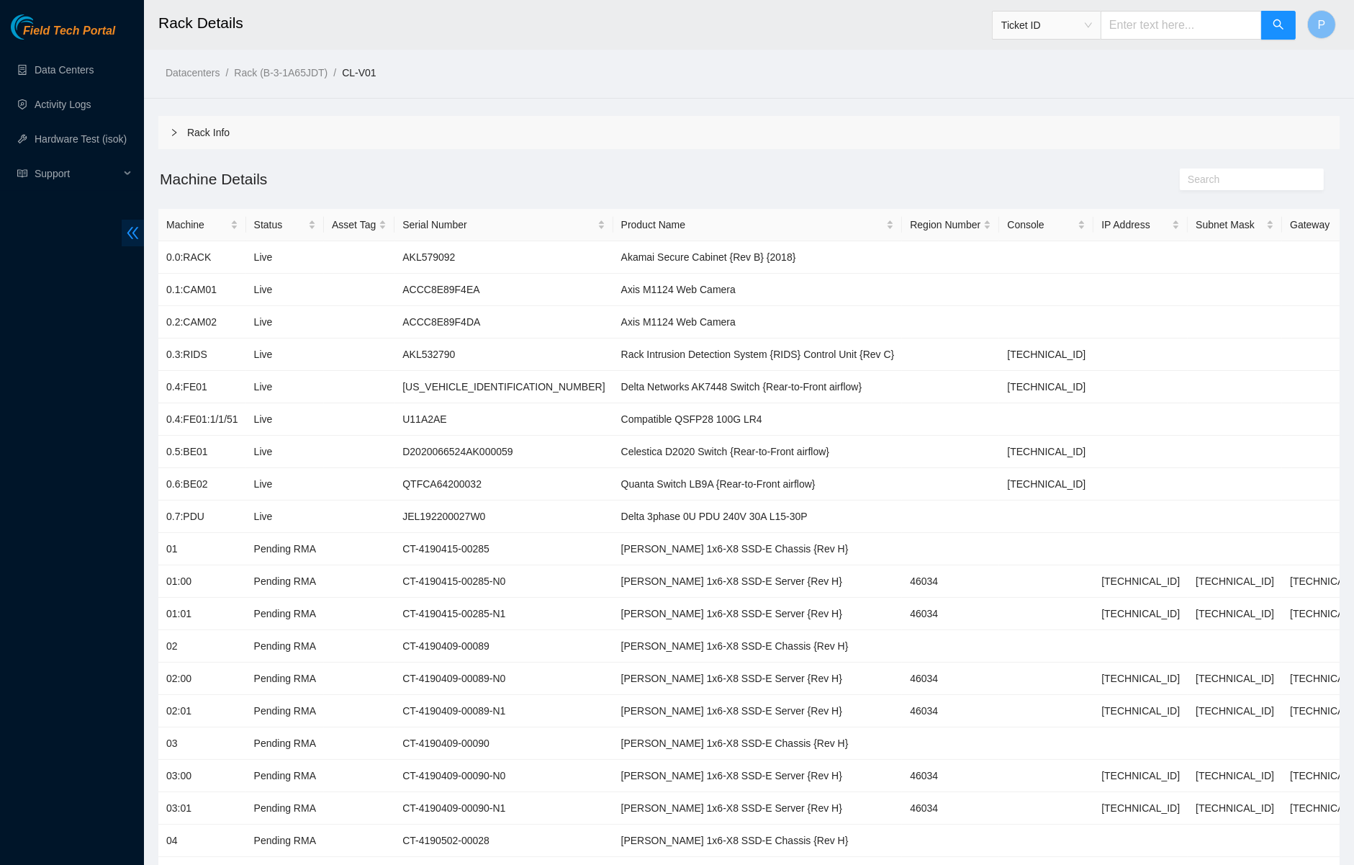
click at [140, 224] on span "double-left" at bounding box center [133, 233] width 22 height 27
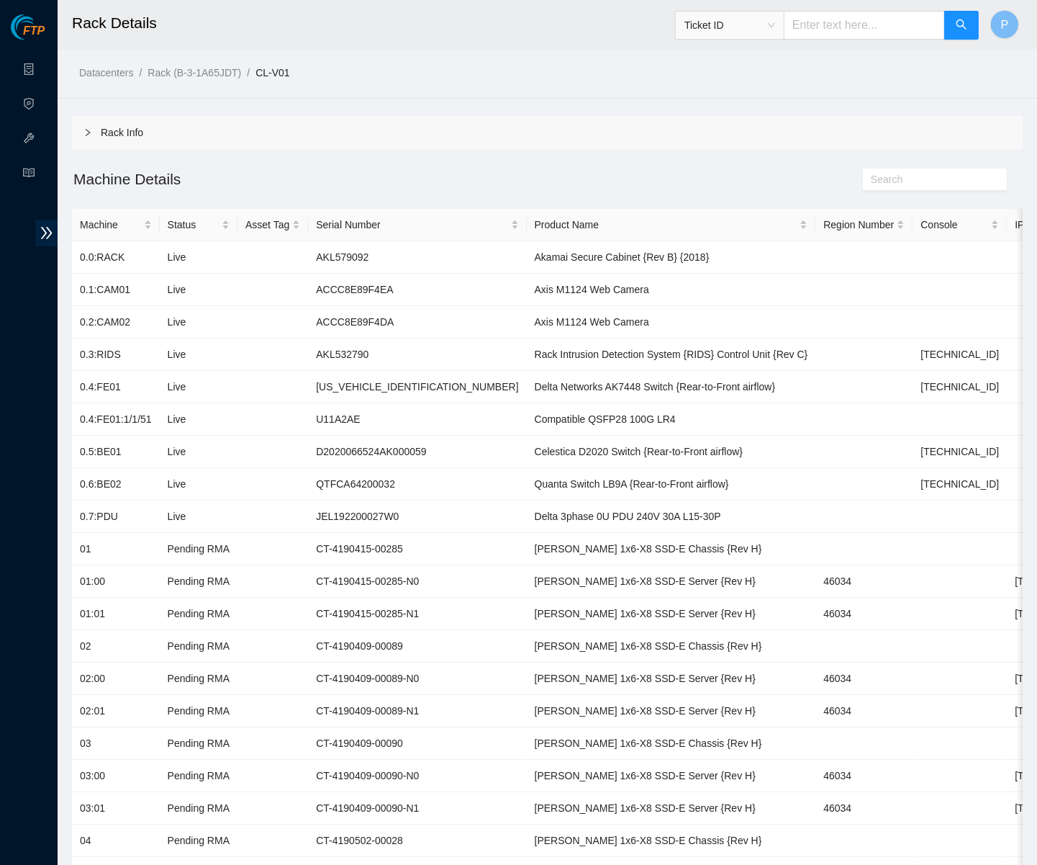
click at [518, 183] on h2 "Machine Details" at bounding box center [428, 179] width 713 height 24
